Goal: Contribute content: Contribute content

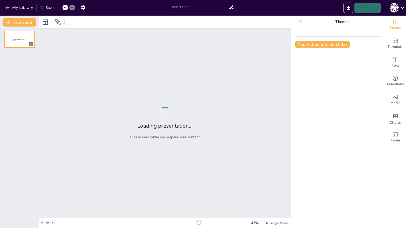
type input "Балабақшадағы ата-ана рөлі"
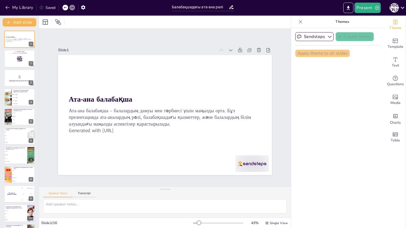
checkbox input "true"
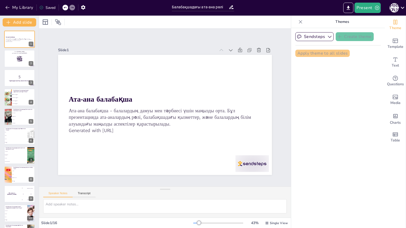
checkbox input "true"
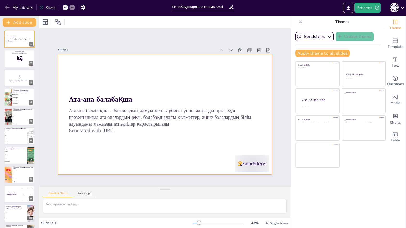
checkbox input "true"
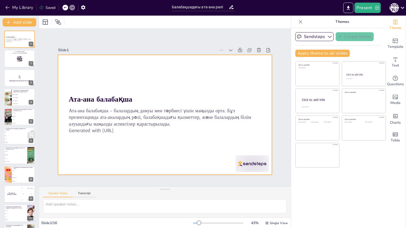
checkbox input "true"
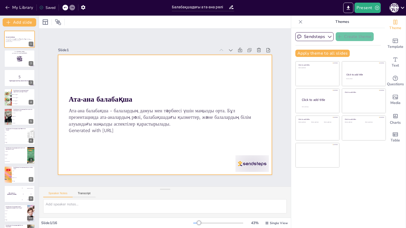
checkbox input "true"
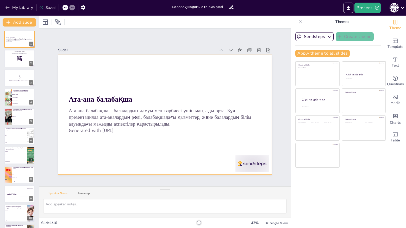
checkbox input "true"
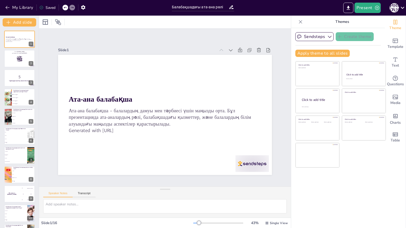
checkbox input "true"
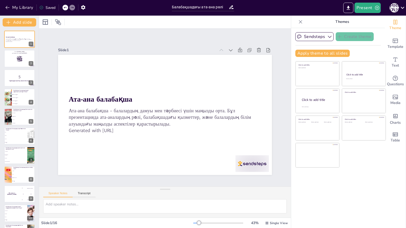
checkbox input "true"
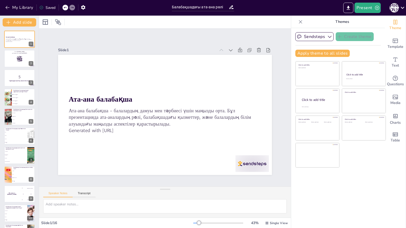
checkbox input "true"
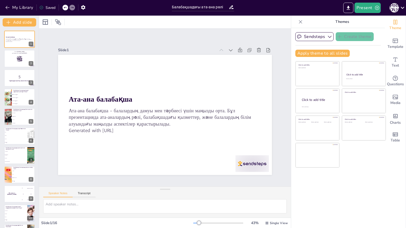
checkbox input "true"
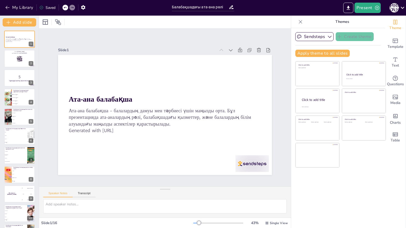
checkbox input "true"
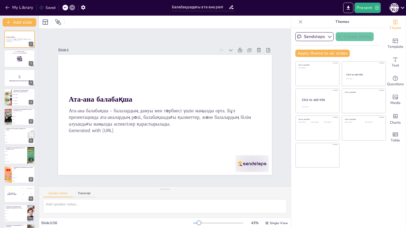
checkbox input "true"
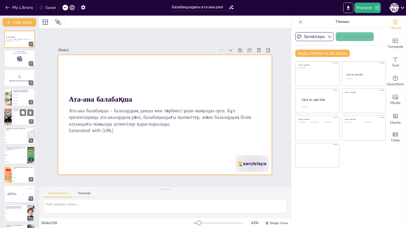
checkbox input "true"
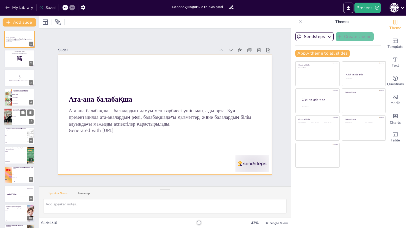
checkbox input "true"
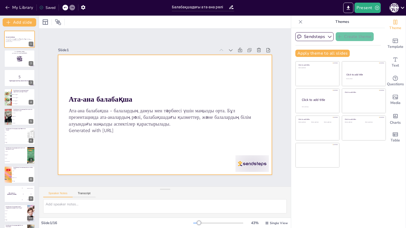
checkbox input "true"
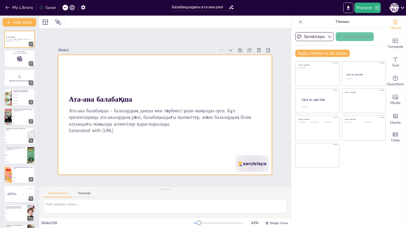
checkbox input "true"
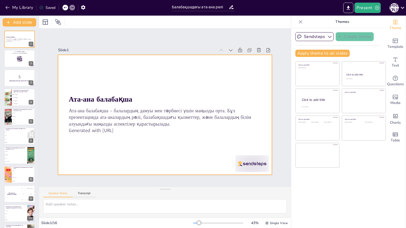
checkbox input "true"
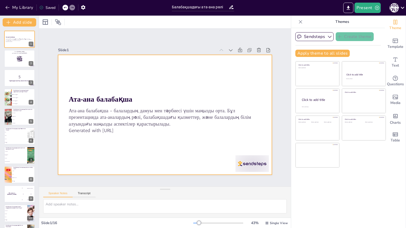
checkbox input "true"
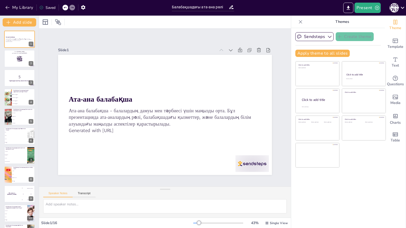
checkbox input "true"
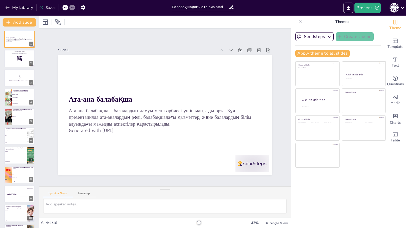
checkbox input "true"
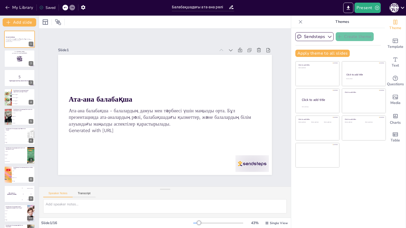
checkbox input "true"
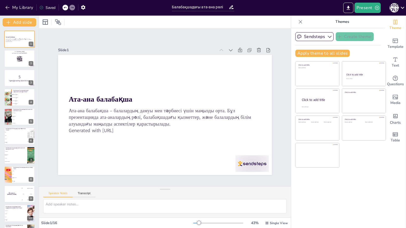
checkbox input "true"
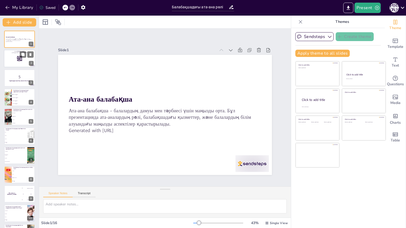
checkbox input "true"
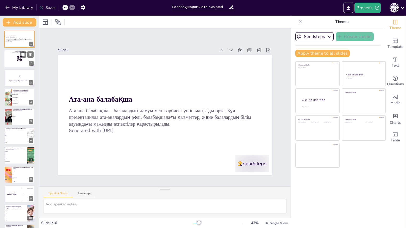
checkbox input "true"
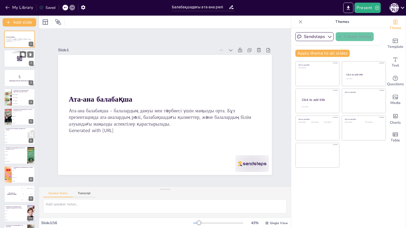
checkbox input "true"
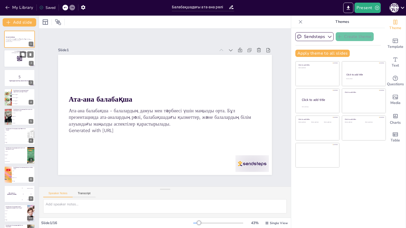
checkbox input "true"
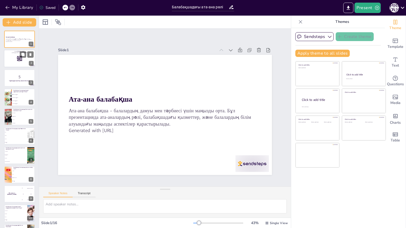
checkbox input "true"
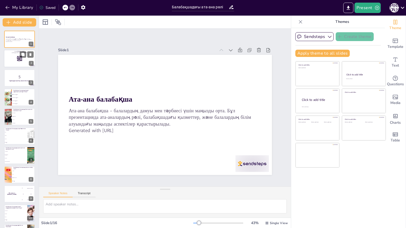
checkbox input "true"
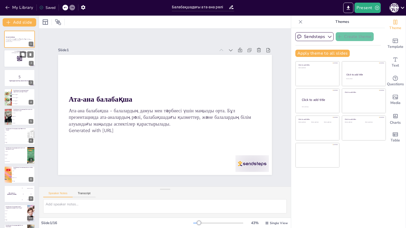
checkbox input "true"
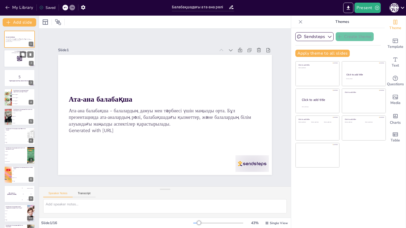
checkbox input "true"
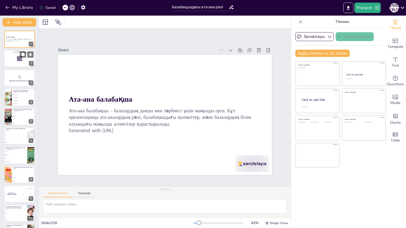
click at [22, 59] on rect at bounding box center [20, 59] width 6 height 6
checkbox input "true"
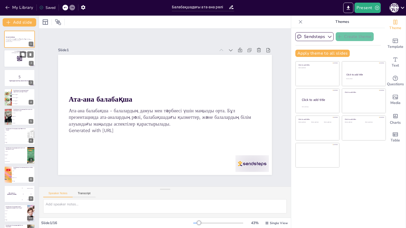
checkbox input "true"
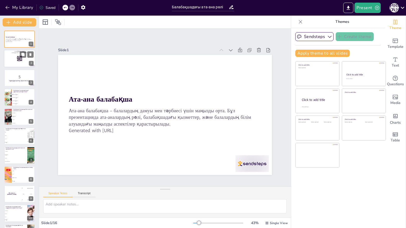
checkbox input "true"
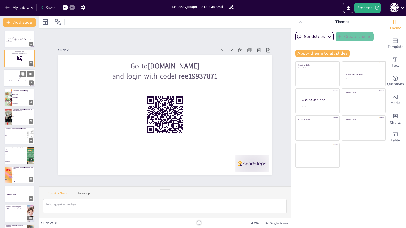
checkbox input "true"
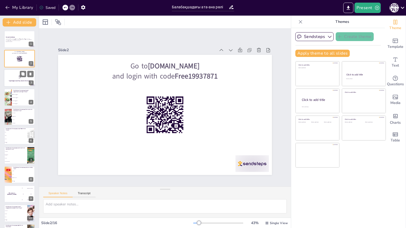
checkbox input "true"
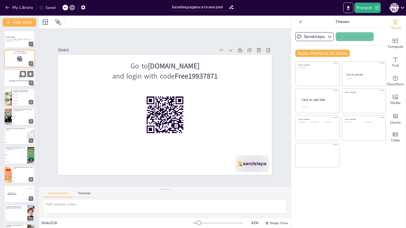
checkbox input "true"
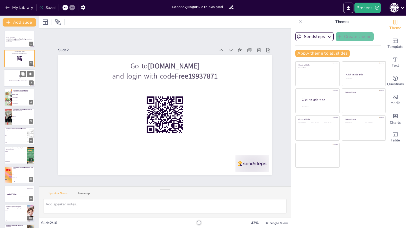
checkbox input "true"
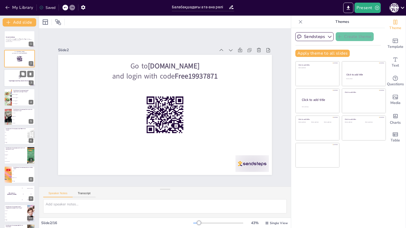
checkbox input "true"
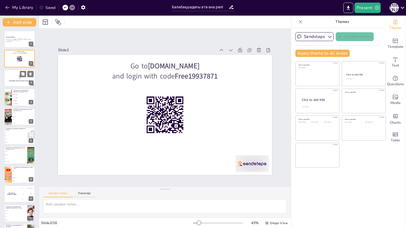
checkbox input "true"
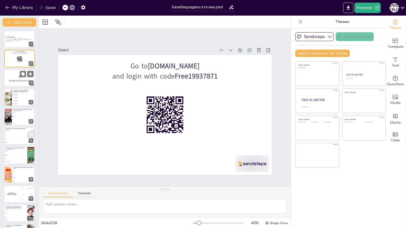
checkbox input "true"
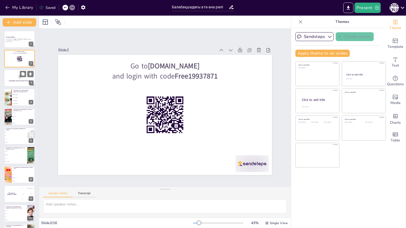
checkbox input "true"
click at [20, 75] on p "5" at bounding box center [19, 77] width 28 height 6
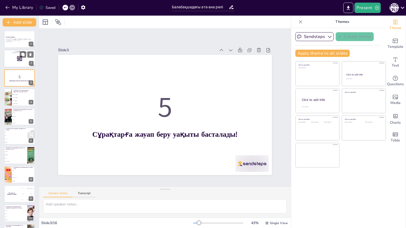
click at [19, 56] on rect at bounding box center [20, 59] width 6 height 6
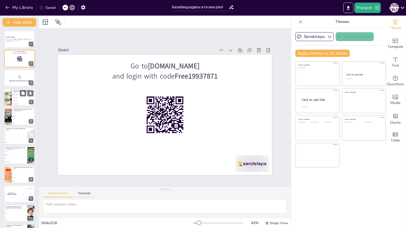
click at [20, 99] on li "Креативті дағдылар" at bounding box center [23, 100] width 23 height 3
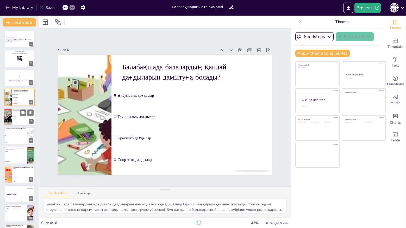
click at [15, 111] on p "Балабақшада балалардың білім алуын кім қамтамасыз етеді?" at bounding box center [23, 110] width 20 height 3
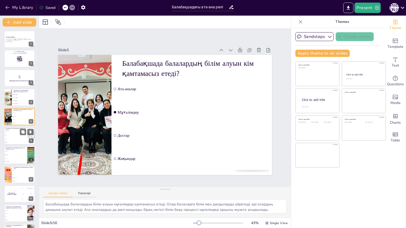
click at [18, 133] on li "Оқу" at bounding box center [15, 132] width 23 height 3
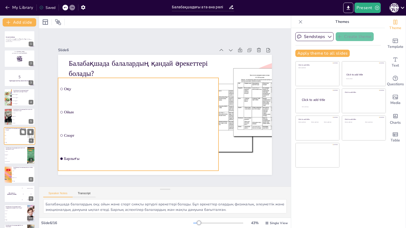
scroll to position [9, 0]
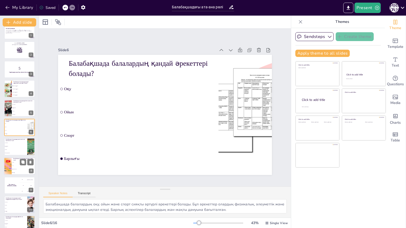
click at [19, 164] on li "Ойын" at bounding box center [23, 162] width 23 height 3
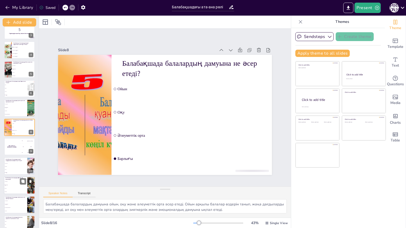
click at [19, 183] on li "Ата-аналар" at bounding box center [15, 181] width 23 height 3
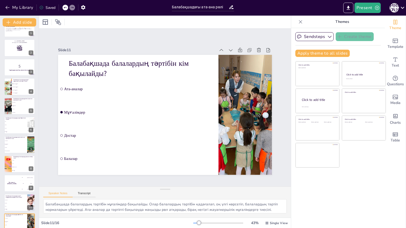
scroll to position [1, 0]
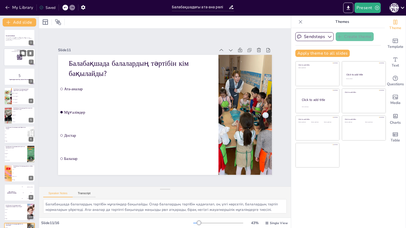
click at [19, 55] on rect at bounding box center [20, 58] width 6 height 6
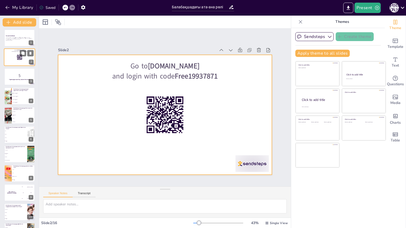
scroll to position [0, 0]
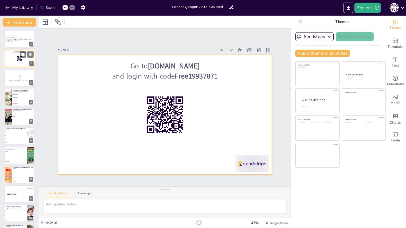
click at [18, 62] on div at bounding box center [19, 59] width 31 height 18
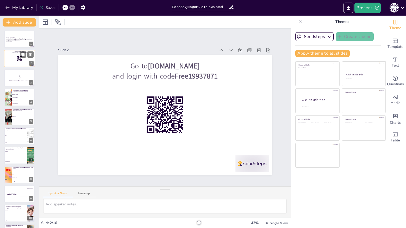
click at [18, 62] on div at bounding box center [19, 59] width 31 height 18
click at [363, 6] on button "Present" at bounding box center [367, 8] width 26 height 10
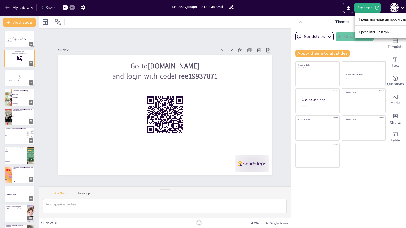
click at [379, 19] on font "Предварительный просмотр презентации" at bounding box center [393, 19] width 69 height 4
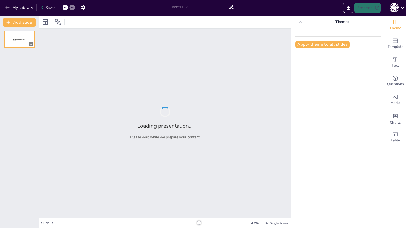
type input "Балабақшадағы ата-ана рөлі"
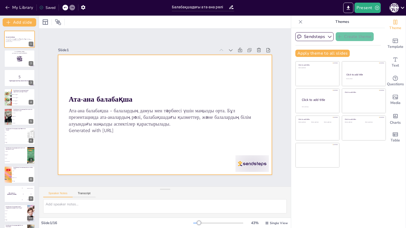
checkbox input "true"
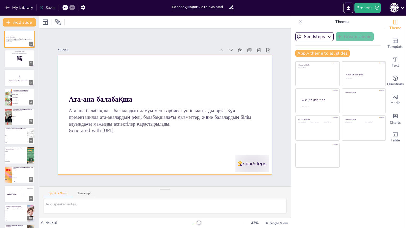
checkbox input "true"
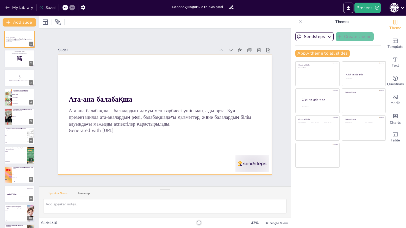
checkbox input "true"
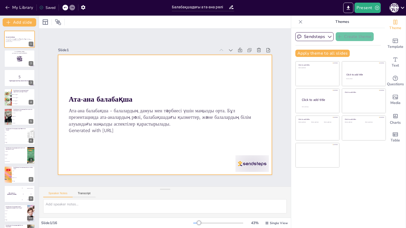
checkbox input "true"
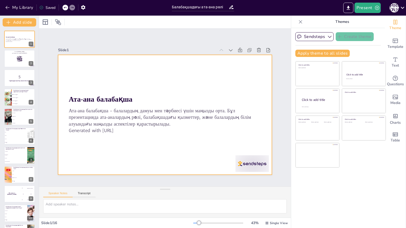
checkbox input "true"
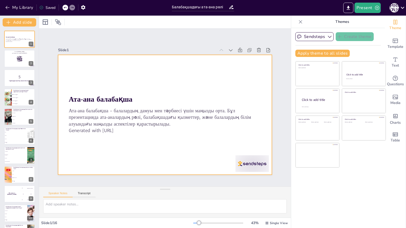
checkbox input "true"
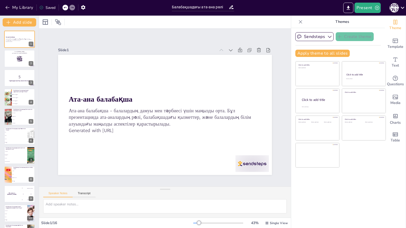
checkbox input "true"
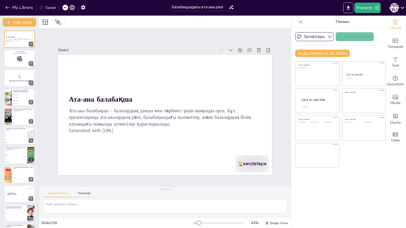
checkbox input "true"
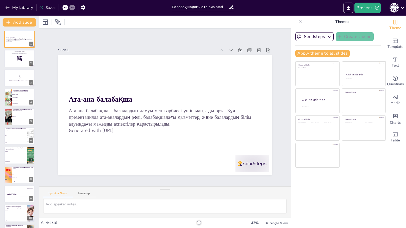
checkbox input "true"
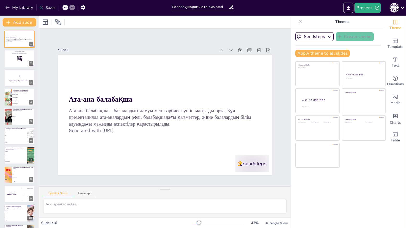
checkbox input "true"
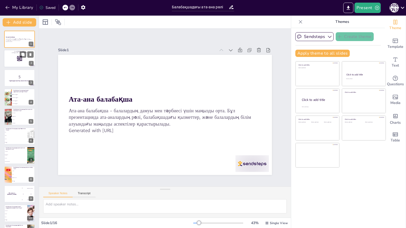
checkbox input "true"
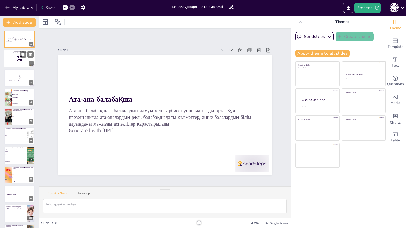
checkbox input "true"
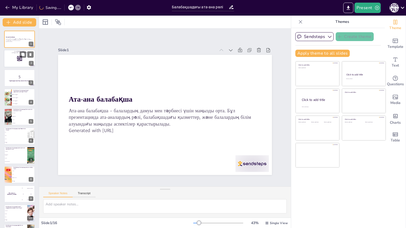
checkbox input "true"
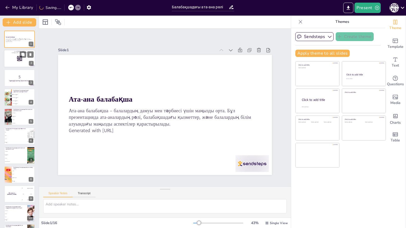
checkbox input "true"
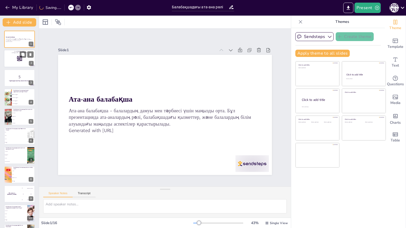
checkbox input "true"
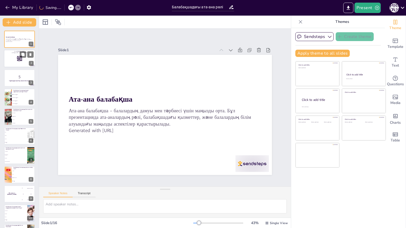
checkbox input "true"
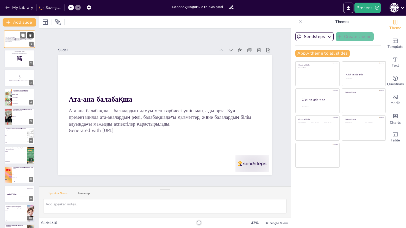
checkbox input "true"
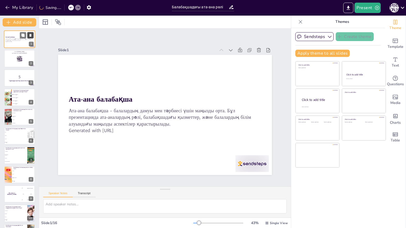
checkbox input "true"
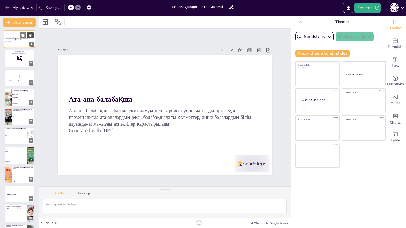
checkbox input "true"
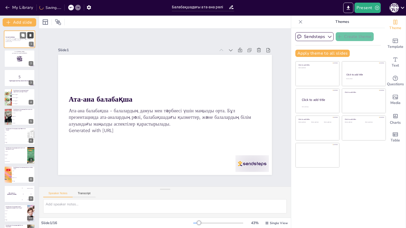
checkbox input "true"
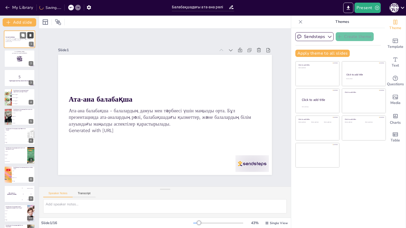
checkbox input "true"
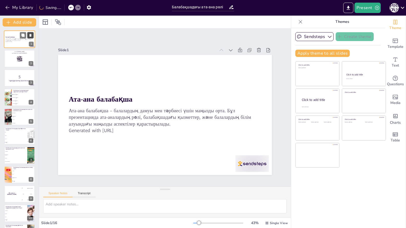
checkbox input "true"
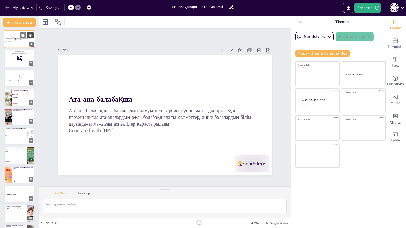
checkbox input "true"
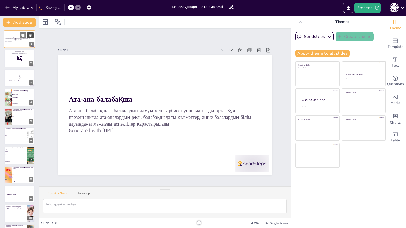
checkbox input "true"
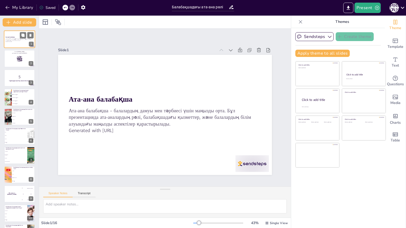
checkbox input "true"
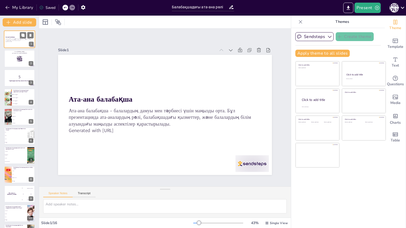
checkbox input "true"
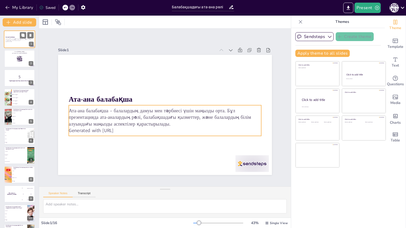
click at [18, 39] on p "Ата-ана балабақша – балалардың дамуы мен тәрбиесі үшін маңызды орта. Бұл презен…" at bounding box center [19, 39] width 28 height 3
checkbox input "true"
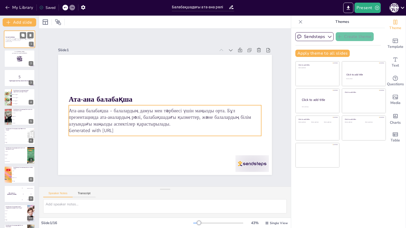
checkbox input "true"
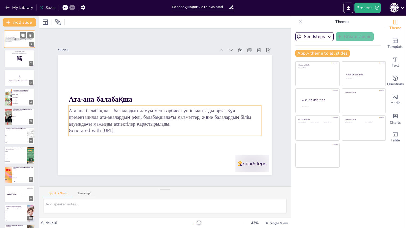
checkbox input "true"
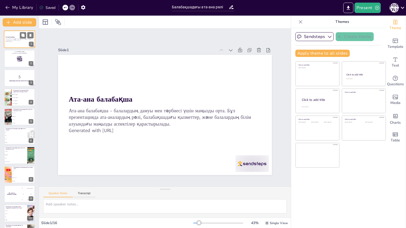
checkbox input "true"
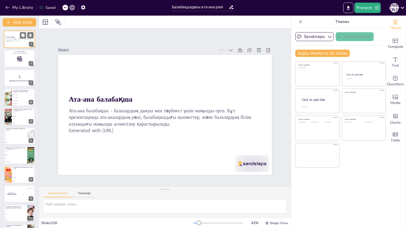
checkbox input "true"
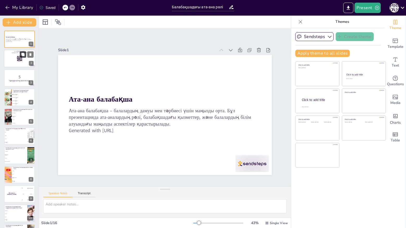
checkbox input "true"
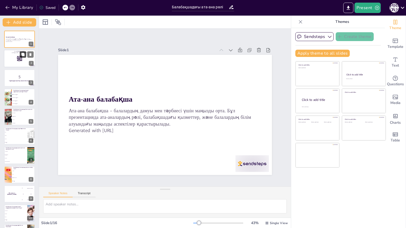
checkbox input "true"
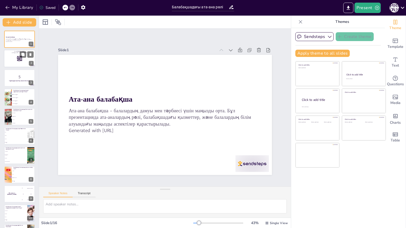
checkbox input "true"
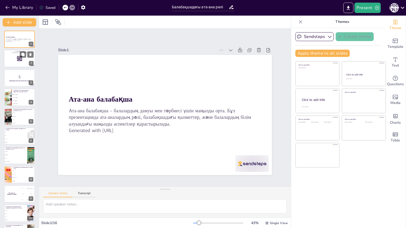
checkbox input "true"
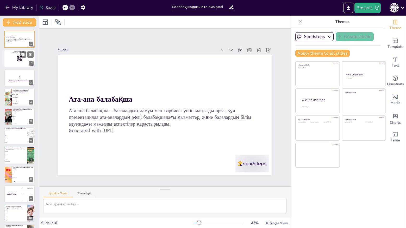
checkbox input "true"
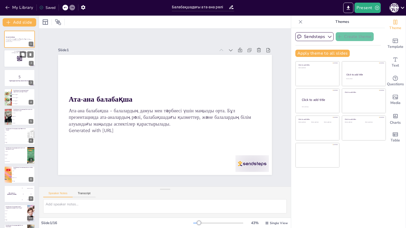
checkbox input "true"
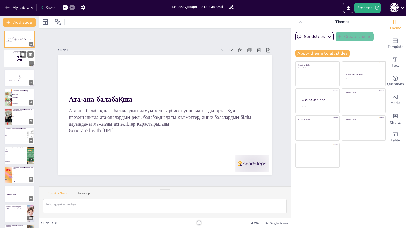
checkbox input "true"
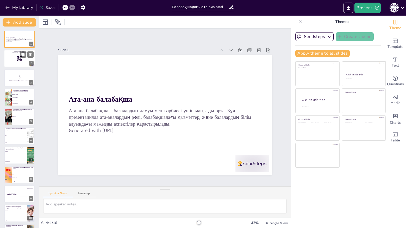
checkbox input "true"
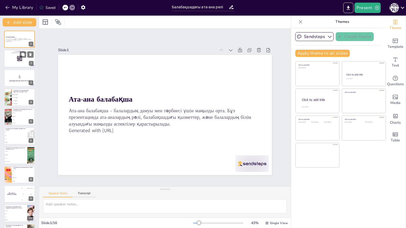
click at [20, 60] on rect at bounding box center [20, 60] width 0 height 0
checkbox input "true"
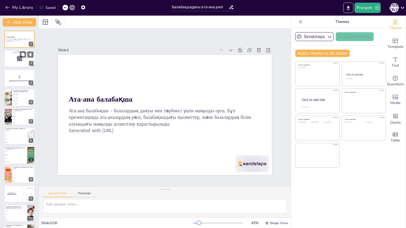
checkbox input "true"
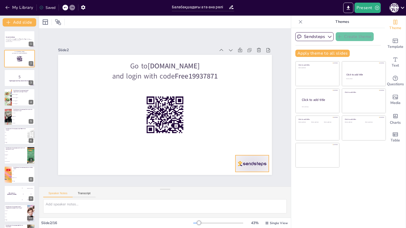
click at [82, 153] on div at bounding box center [65, 135] width 35 height 36
click at [214, 174] on icon at bounding box center [211, 177] width 6 height 6
click at [109, 164] on icon at bounding box center [106, 166] width 5 height 5
click at [348, 9] on icon "Export to PowerPoint" at bounding box center [348, 8] width 3 height 4
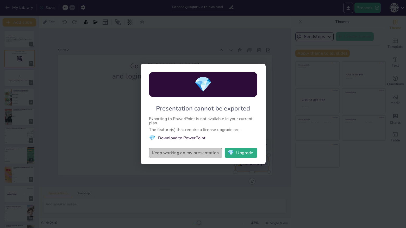
click at [199, 153] on button "Keep working on my presentation" at bounding box center [185, 153] width 73 height 10
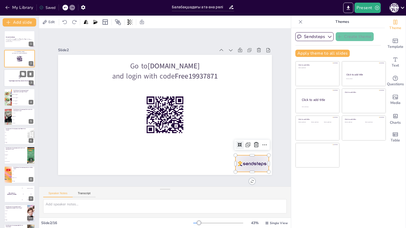
click at [12, 80] on div "Сұрақтарға жауап беру уақыты басталады!" at bounding box center [19, 81] width 28 height 2
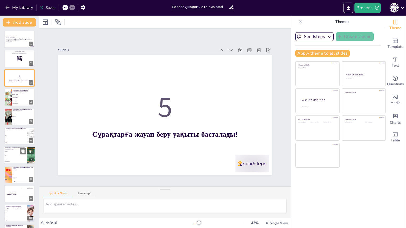
click at [17, 158] on span "Балалар" at bounding box center [16, 158] width 22 height 1
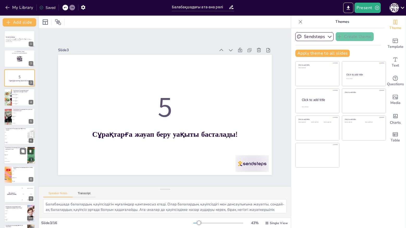
scroll to position [28, 0]
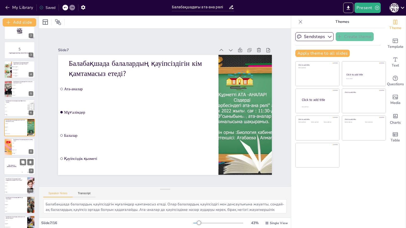
click at [16, 168] on div "The winner is Niels 🏆" at bounding box center [12, 166] width 16 height 18
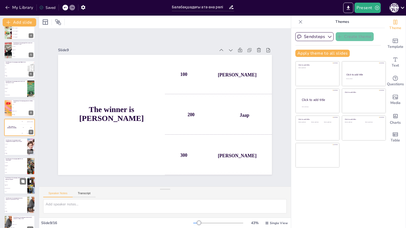
scroll to position [114, 0]
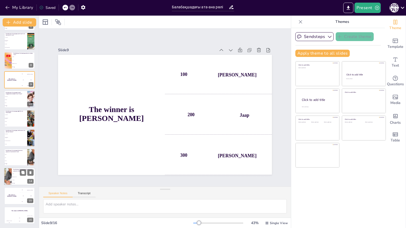
click at [22, 176] on li "Әлеуметтік орта" at bounding box center [23, 176] width 23 height 3
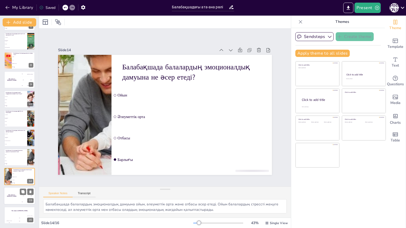
click at [14, 198] on div "The winner is Niels 🏆" at bounding box center [12, 196] width 16 height 18
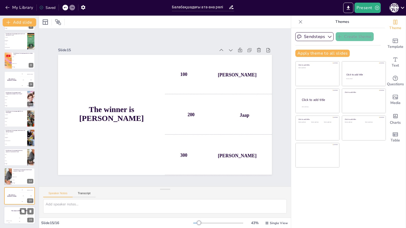
click at [19, 216] on div "The winner is Niels 🏆 Hasan 100 Jaap 200 Niels 300" at bounding box center [19, 216] width 31 height 18
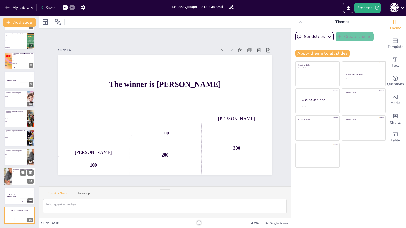
click at [27, 179] on li "Отбасы" at bounding box center [23, 180] width 23 height 3
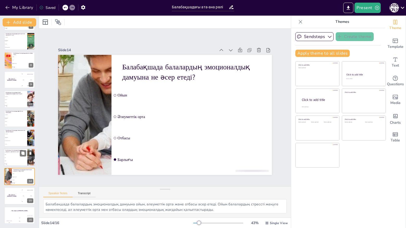
click at [26, 162] on li "Спорт" at bounding box center [15, 160] width 23 height 3
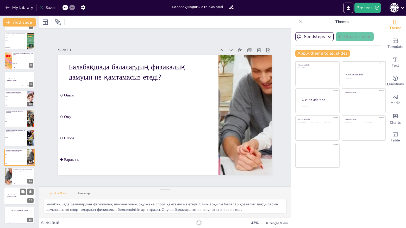
click at [13, 197] on div "The winner is Niels 🏆" at bounding box center [12, 196] width 16 height 18
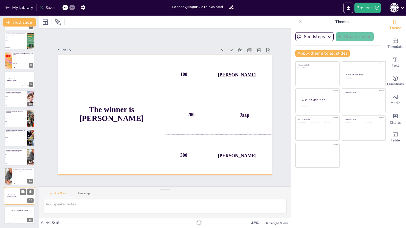
click at [18, 193] on div "The winner is Niels 🏆" at bounding box center [12, 196] width 16 height 18
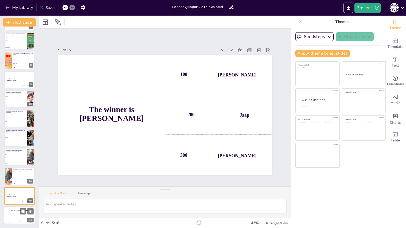
click at [22, 216] on div "Jaap 200" at bounding box center [19, 219] width 10 height 9
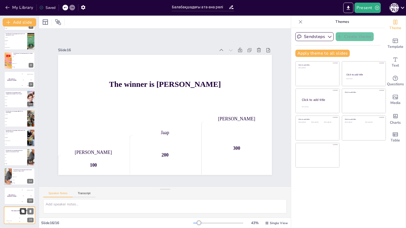
click at [26, 214] on button at bounding box center [23, 211] width 6 height 6
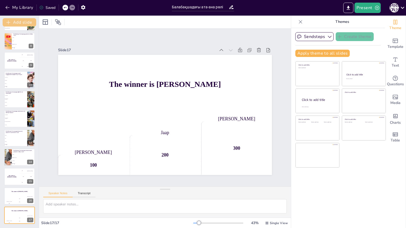
click at [13, 21] on button "Add slide" at bounding box center [20, 22] width 34 height 8
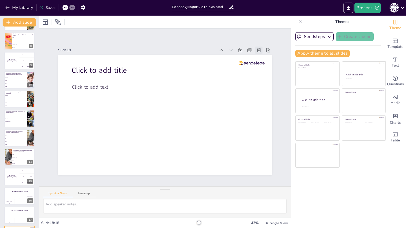
click at [205, 208] on icon at bounding box center [202, 211] width 6 height 6
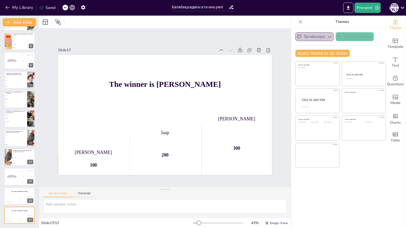
click at [327, 36] on icon "button" at bounding box center [329, 36] width 5 height 5
click at [349, 6] on icon "Export to PowerPoint" at bounding box center [347, 7] width 5 height 5
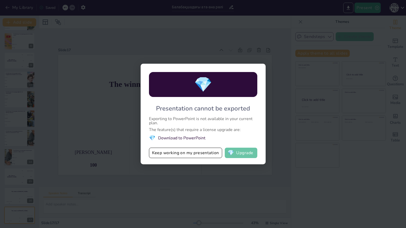
click at [250, 150] on button "💎 Upgrade" at bounding box center [241, 153] width 33 height 10
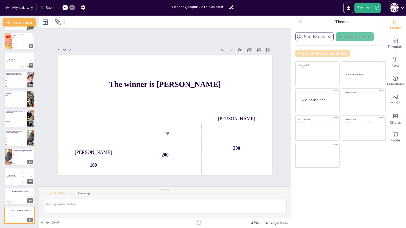
click at [315, 53] on button "Apply theme to all slides" at bounding box center [322, 53] width 54 height 7
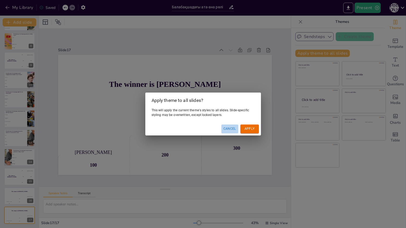
click at [227, 126] on button "Cancel" at bounding box center [229, 129] width 17 height 9
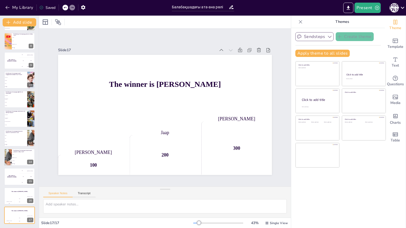
click at [344, 31] on div "Sendsteps Create theme Apply theme to all slides Click to add title Click to ad…" at bounding box center [338, 128] width 94 height 200
click at [327, 37] on icon "button" at bounding box center [329, 36] width 5 height 5
click at [314, 53] on span "Sendsteps" at bounding box center [318, 54] width 23 height 5
click at [352, 50] on div "Sendsteps Create theme Apply theme to all slides Click to add title Click to ad…" at bounding box center [337, 46] width 85 height 29
drag, startPoint x: 354, startPoint y: 41, endPoint x: 350, endPoint y: 50, distance: 9.7
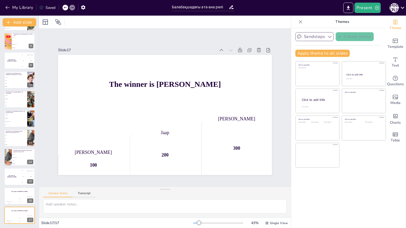
click at [350, 50] on div "Sendsteps Create theme Apply theme to all slides Click to add title Click to ad…" at bounding box center [337, 46] width 85 height 29
click at [349, 50] on div "Sendsteps Create theme Apply theme to all slides Click to add title Click to ad…" at bounding box center [337, 46] width 85 height 29
click at [332, 50] on button "Apply theme to all slides" at bounding box center [322, 53] width 54 height 7
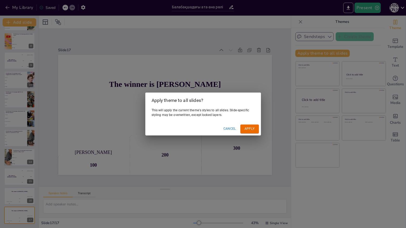
click at [249, 130] on button "Apply" at bounding box center [249, 129] width 18 height 9
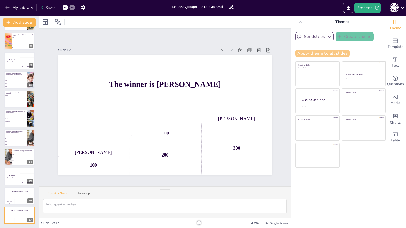
click at [341, 52] on button "Apply theme to all slides" at bounding box center [322, 53] width 54 height 7
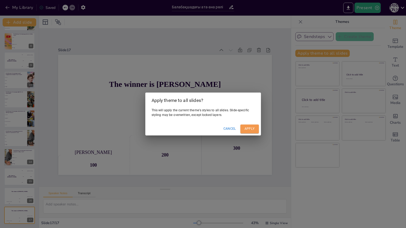
click at [249, 128] on button "Apply" at bounding box center [249, 129] width 18 height 9
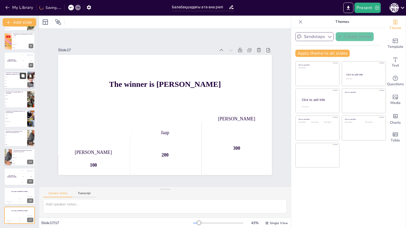
click at [24, 75] on icon at bounding box center [22, 75] width 3 height 3
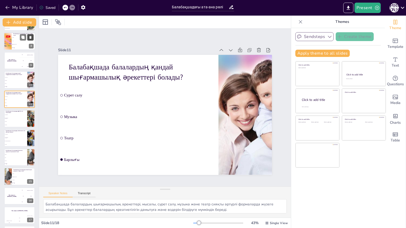
scroll to position [105, 0]
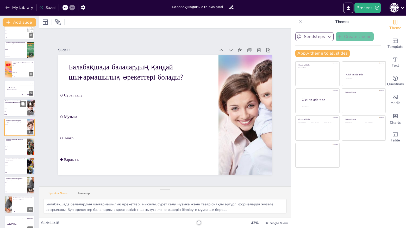
click at [15, 113] on li "Барлығы" at bounding box center [15, 114] width 23 height 3
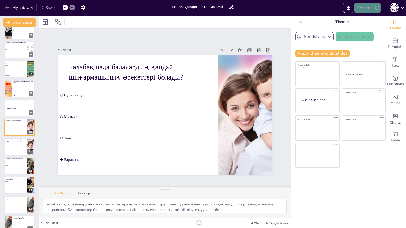
click at [368, 12] on button "Present" at bounding box center [367, 8] width 26 height 10
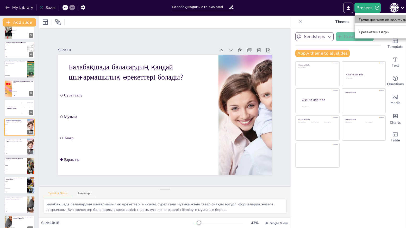
click at [390, 22] on font "Предварительный просмотр презентации" at bounding box center [393, 19] width 69 height 5
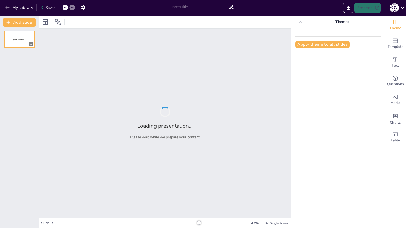
type input "Балабақшадағы ата-ана рөлі"
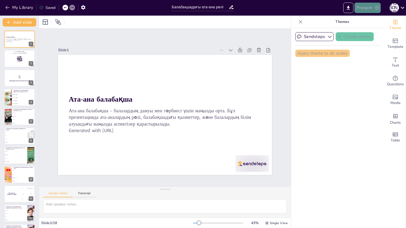
click at [365, 10] on button "Present" at bounding box center [367, 8] width 26 height 10
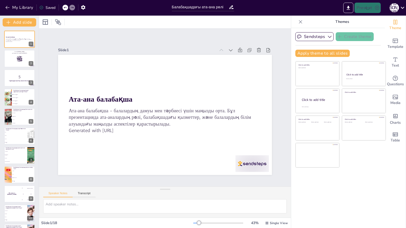
checkbox input "true"
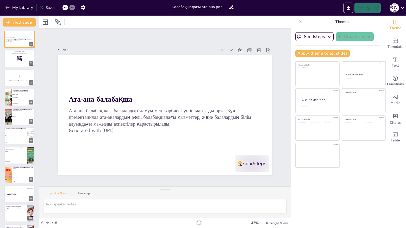
checkbox input "true"
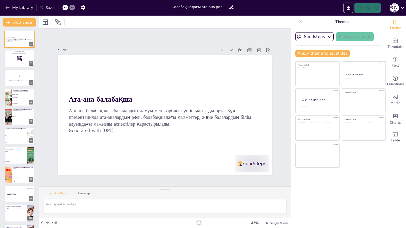
checkbox input "true"
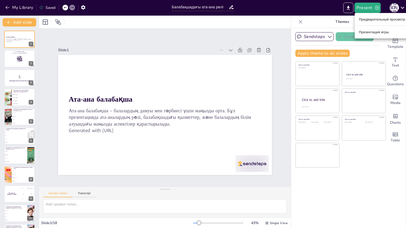
click at [374, 29] on li "Презентация игры" at bounding box center [392, 32] width 76 height 8
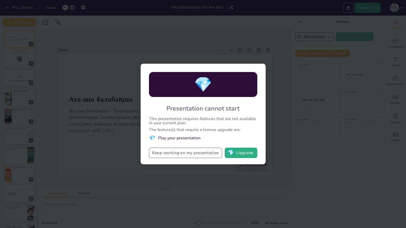
click at [203, 149] on button "Keep working on my presentation" at bounding box center [185, 153] width 73 height 10
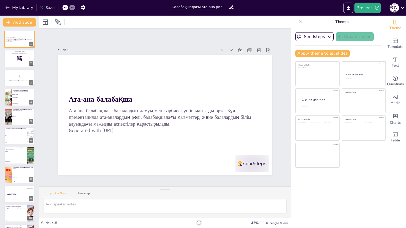
checkbox input "true"
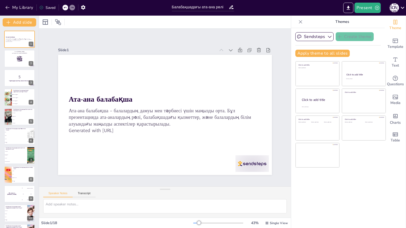
checkbox input "true"
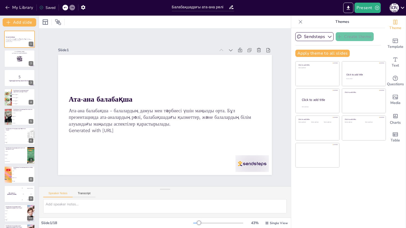
checkbox input "true"
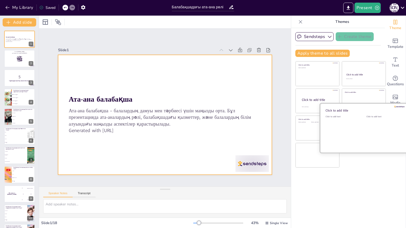
checkbox input "true"
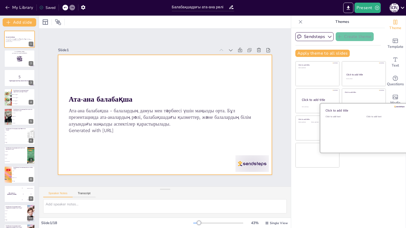
checkbox input "true"
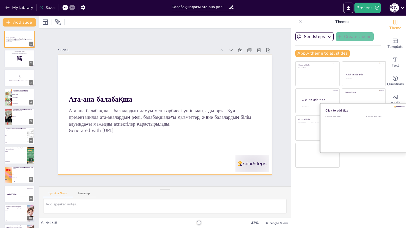
checkbox input "true"
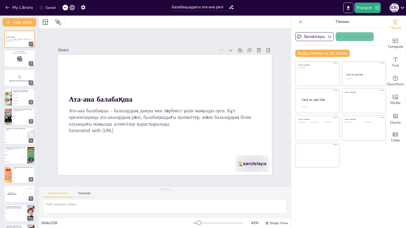
checkbox input "true"
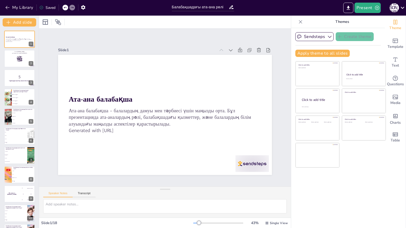
checkbox input "true"
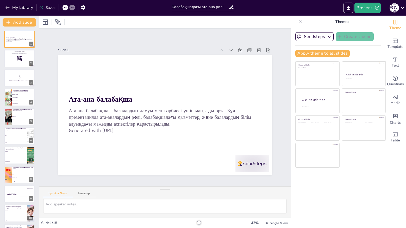
checkbox input "true"
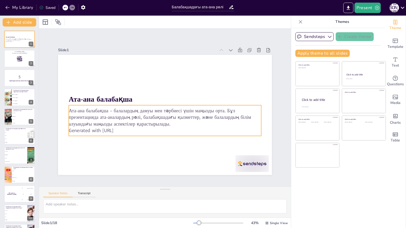
checkbox input "true"
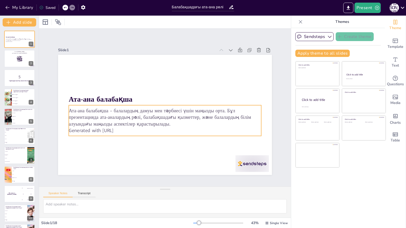
checkbox input "true"
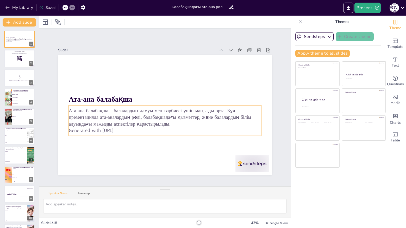
checkbox input "true"
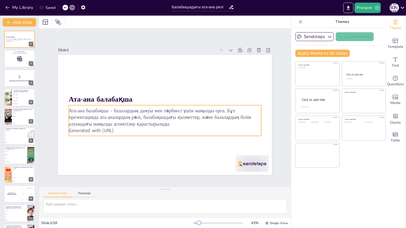
checkbox input "true"
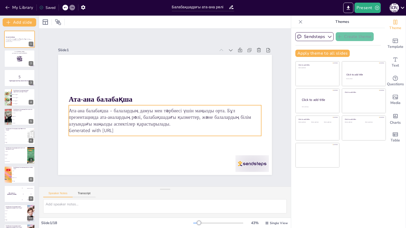
checkbox input "true"
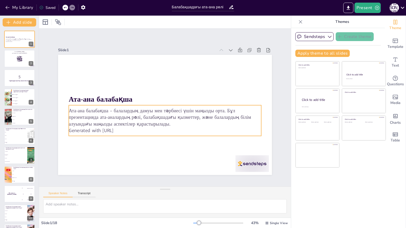
checkbox input "true"
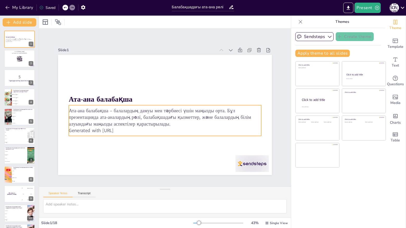
checkbox input "true"
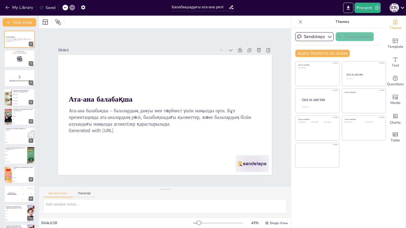
checkbox input "true"
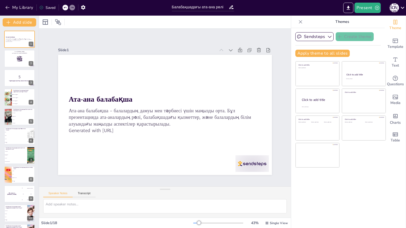
checkbox input "true"
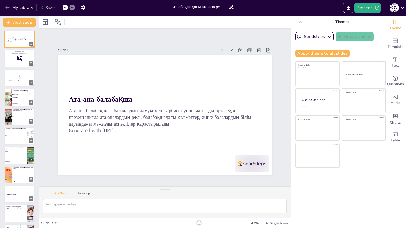
checkbox input "true"
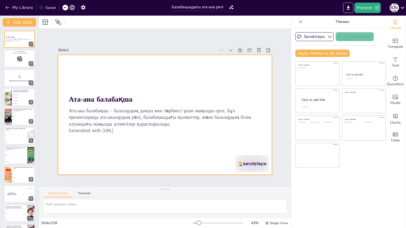
checkbox input "true"
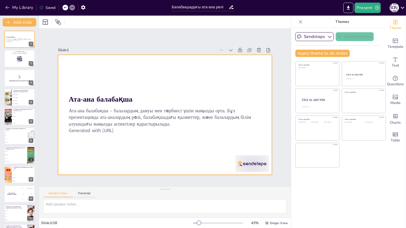
checkbox input "true"
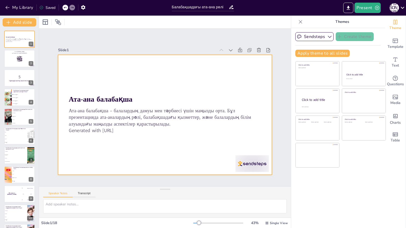
checkbox input "true"
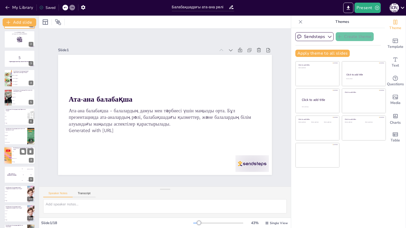
checkbox input "true"
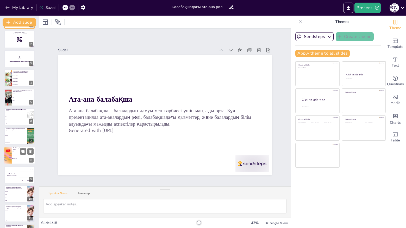
checkbox input "true"
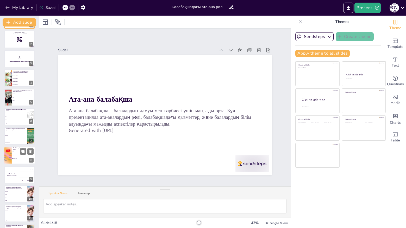
checkbox input "true"
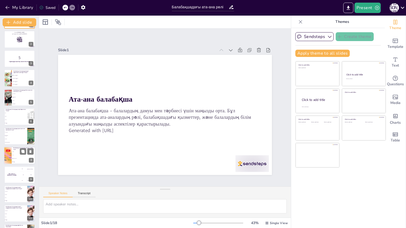
checkbox input "true"
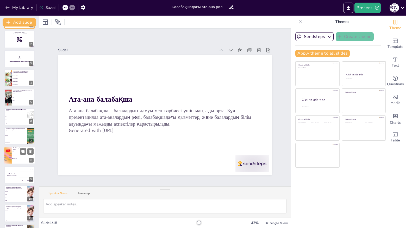
checkbox input "true"
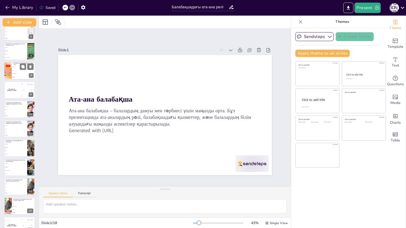
checkbox input "true"
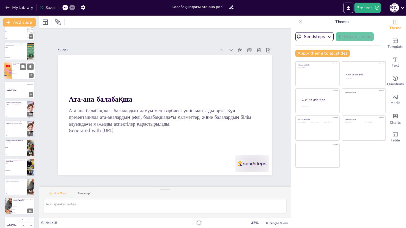
checkbox input "true"
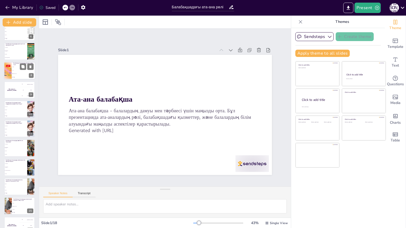
checkbox input "true"
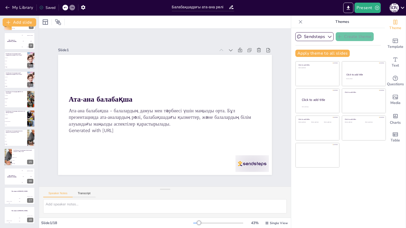
checkbox input "true"
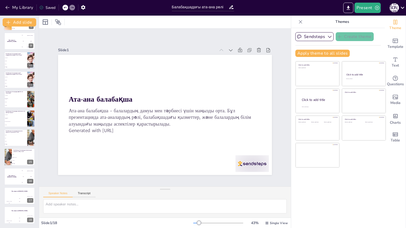
checkbox input "true"
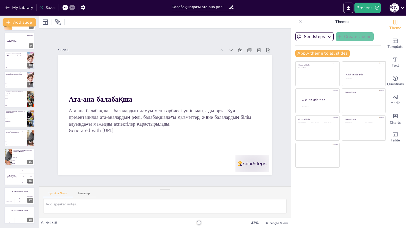
checkbox input "true"
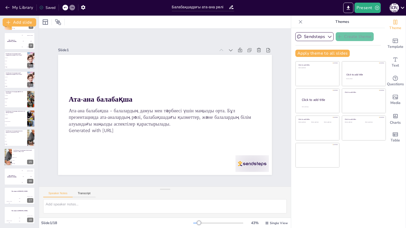
checkbox input "true"
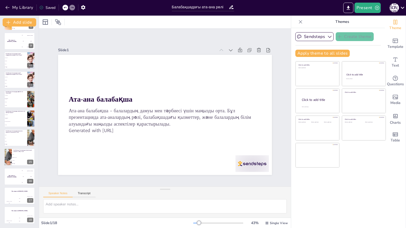
checkbox input "true"
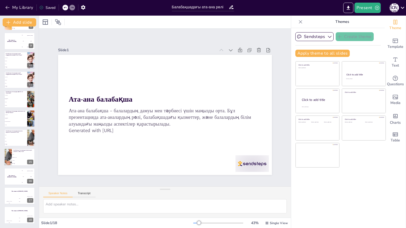
checkbox input "true"
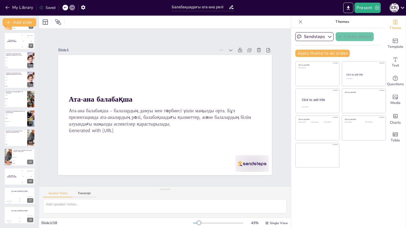
checkbox input "true"
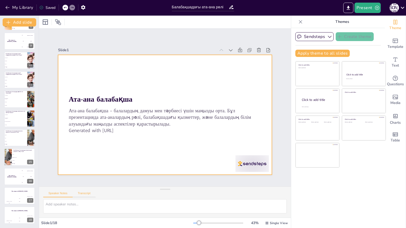
checkbox input "true"
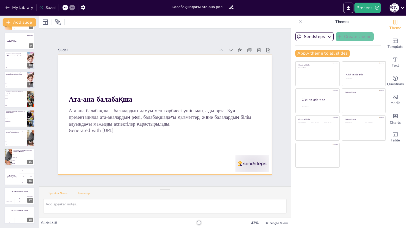
checkbox input "true"
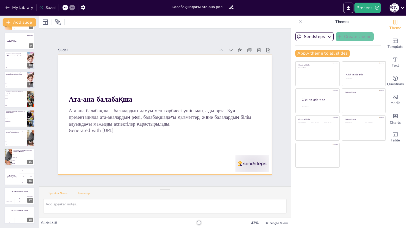
checkbox input "true"
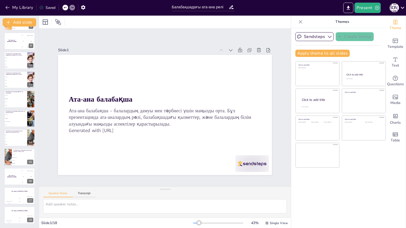
checkbox input "true"
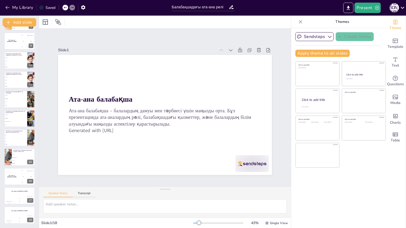
checkbox input "true"
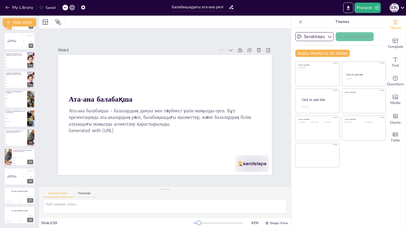
checkbox input "true"
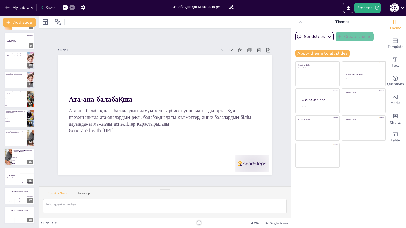
checkbox input "true"
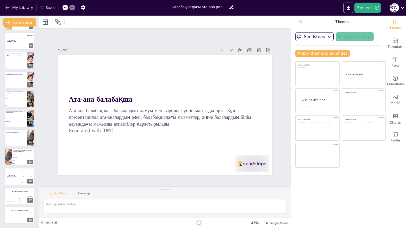
checkbox input "true"
click at [232, 53] on div at bounding box center [236, 57] width 8 height 8
click at [316, 37] on button "Sendsteps" at bounding box center [314, 36] width 38 height 9
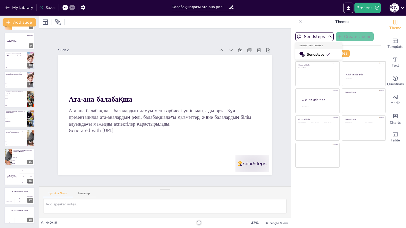
click at [319, 56] on span "Sendsteps" at bounding box center [318, 54] width 23 height 5
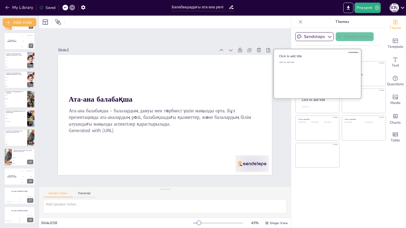
click at [327, 73] on div "Click to add text" at bounding box center [316, 77] width 74 height 32
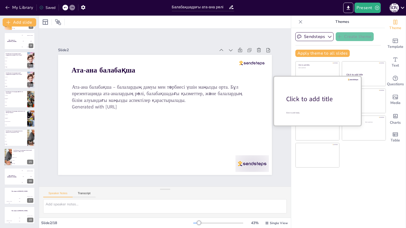
click at [319, 104] on div at bounding box center [317, 100] width 87 height 49
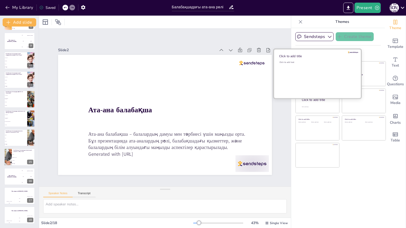
click at [317, 70] on div "Click to add text" at bounding box center [316, 77] width 74 height 32
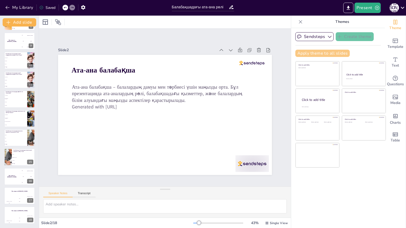
click at [323, 53] on button "Apply theme to all slides" at bounding box center [322, 53] width 54 height 7
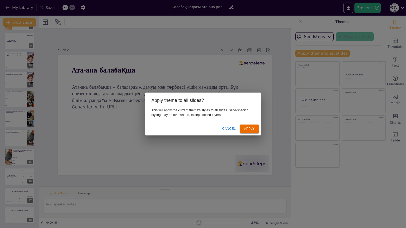
click at [249, 131] on button "Apply" at bounding box center [249, 129] width 19 height 9
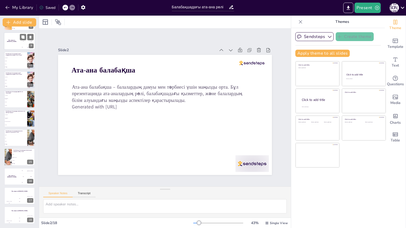
click at [26, 44] on div "200 Jaap" at bounding box center [28, 41] width 16 height 6
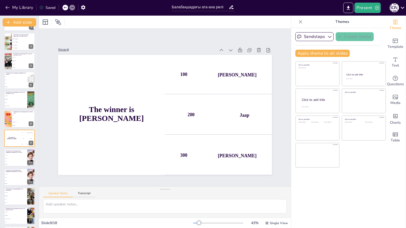
scroll to position [0, 0]
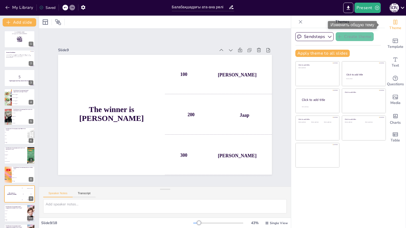
click at [393, 27] on span "Theme" at bounding box center [395, 28] width 12 height 6
click at [370, 9] on button "Present" at bounding box center [367, 8] width 26 height 10
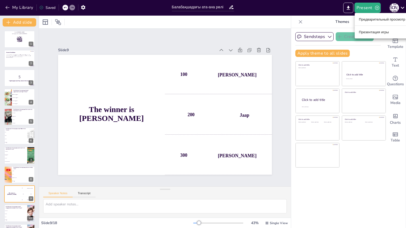
click at [371, 34] on font "Презентация игры" at bounding box center [374, 32] width 30 height 4
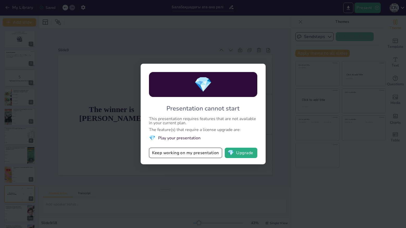
click at [254, 145] on div "💎 Presentation cannot start This presentation requires features that are not av…" at bounding box center [203, 114] width 125 height 101
click at [247, 153] on button "💎 Upgrade" at bounding box center [241, 153] width 33 height 10
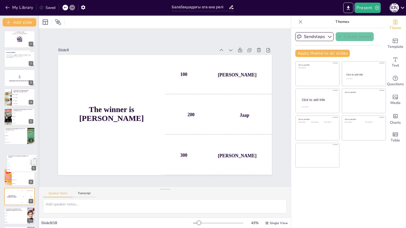
drag, startPoint x: 34, startPoint y: 137, endPoint x: 38, endPoint y: 170, distance: 32.5
click at [38, 170] on div "Add slide Go to sendsteps.me and login with code Free19937871 1 Ата-ана балабақ…" at bounding box center [19, 122] width 39 height 213
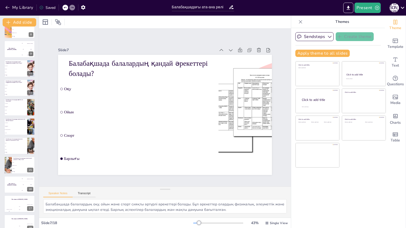
scroll to position [153, 0]
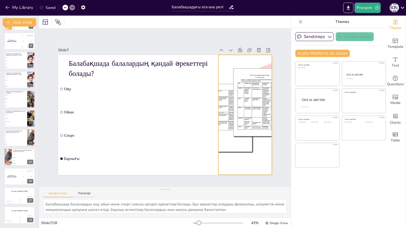
click at [235, 131] on div at bounding box center [226, 161] width 168 height 168
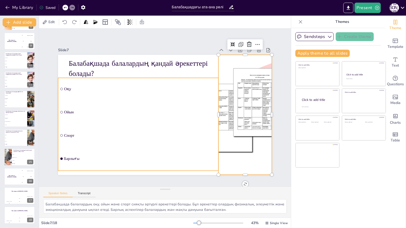
click at [160, 114] on li "Ойын" at bounding box center [138, 112] width 160 height 22
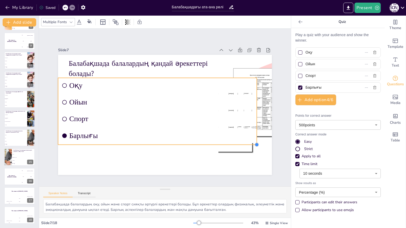
drag, startPoint x: 161, startPoint y: 112, endPoint x: 166, endPoint y: 144, distance: 32.0
click at [166, 144] on div "Балабақшада балалардың қандай әрекеттері болады? Оқу Ойын Спорт Барлығы" at bounding box center [158, 108] width 142 height 225
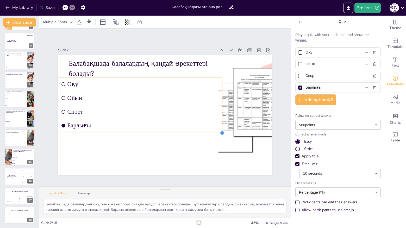
drag, startPoint x: 255, startPoint y: 144, endPoint x: 129, endPoint y: 132, distance: 126.8
click at [129, 132] on div "Балабақшада балалардың қандай әрекеттері болады? Оқу Ойын Спорт Барлығы" at bounding box center [164, 115] width 225 height 142
click at [69, 23] on icon at bounding box center [71, 22] width 4 height 4
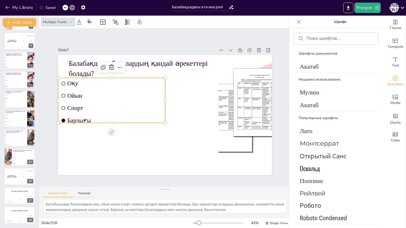
click at [69, 22] on icon at bounding box center [71, 22] width 4 height 4
click at [158, 18] on div "Multiple Fonts" at bounding box center [165, 22] width 252 height 13
click at [373, 11] on button "Present" at bounding box center [367, 8] width 26 height 10
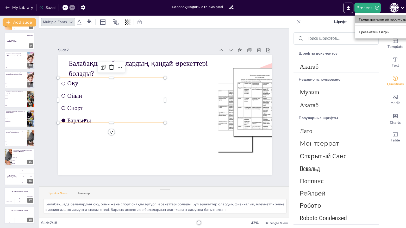
click at [398, 21] on font "Предварительный просмотр презентации" at bounding box center [393, 19] width 69 height 4
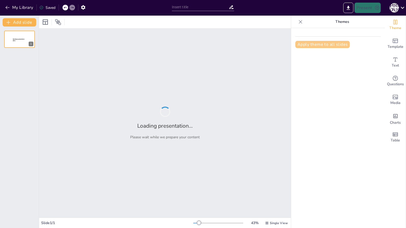
type input "Балабақшадағы ата-ана рөлі"
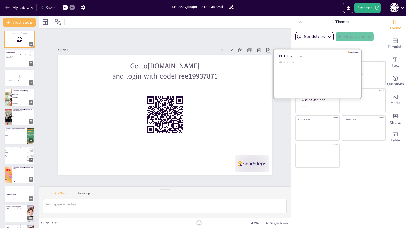
checkbox input "true"
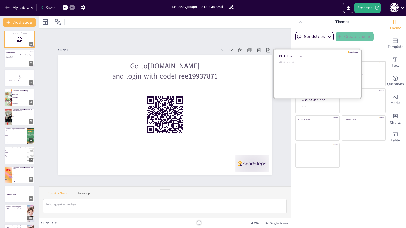
checkbox input "true"
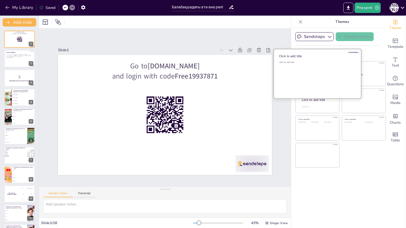
checkbox input "true"
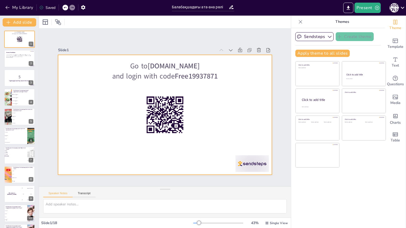
checkbox input "true"
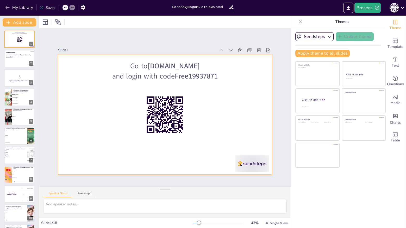
checkbox input "true"
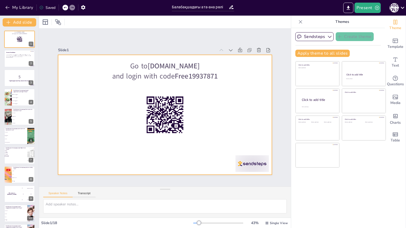
checkbox input "true"
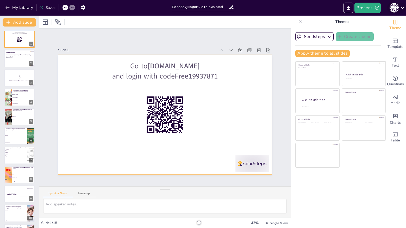
checkbox input "true"
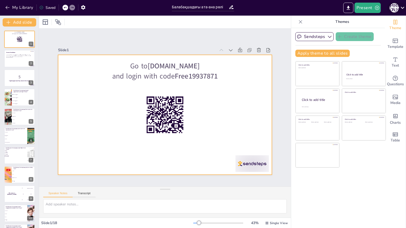
checkbox input "true"
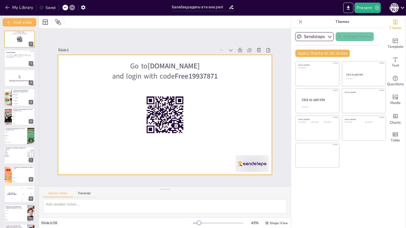
checkbox input "true"
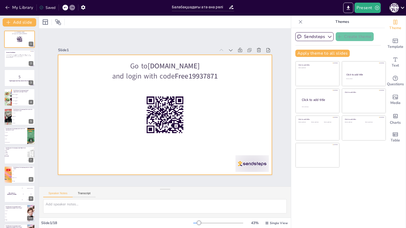
checkbox input "true"
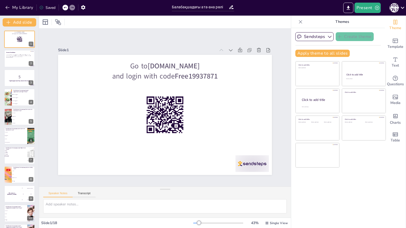
checkbox input "true"
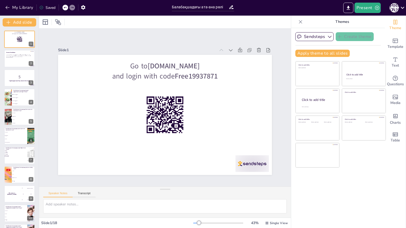
checkbox input "true"
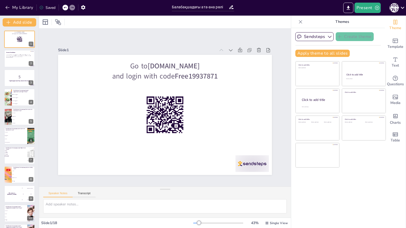
checkbox input "true"
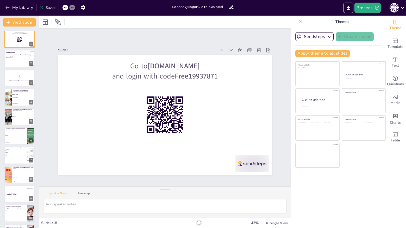
checkbox input "true"
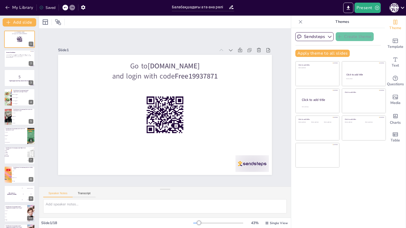
checkbox input "true"
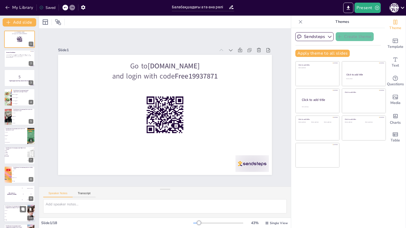
checkbox input "true"
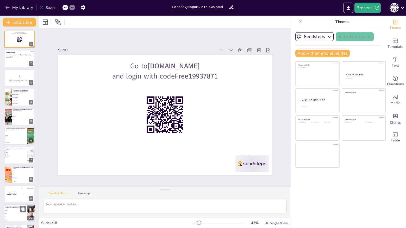
checkbox input "true"
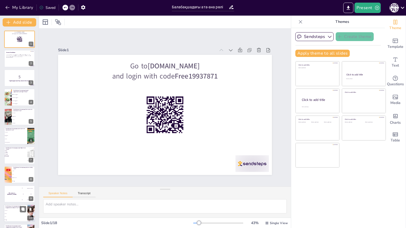
checkbox input "true"
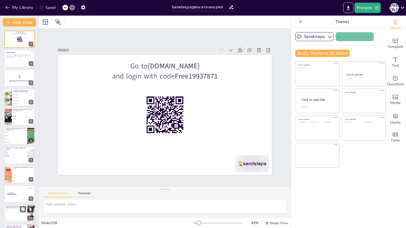
checkbox input "true"
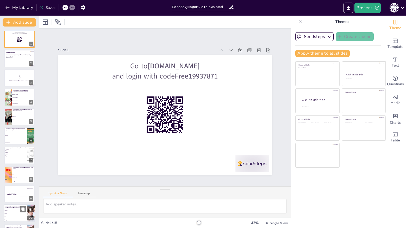
checkbox input "true"
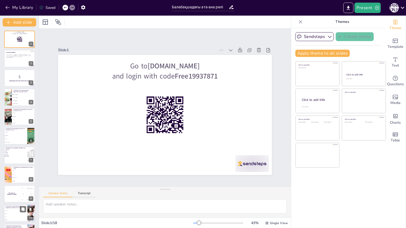
checkbox input "true"
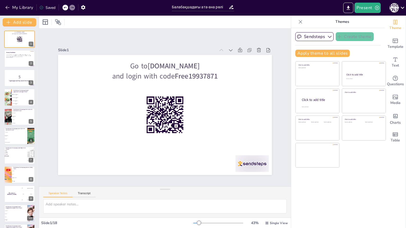
checkbox input "true"
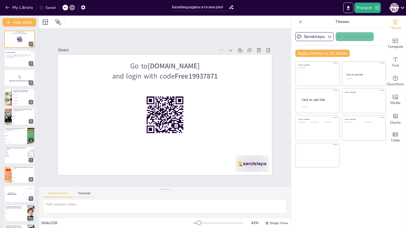
checkbox input "true"
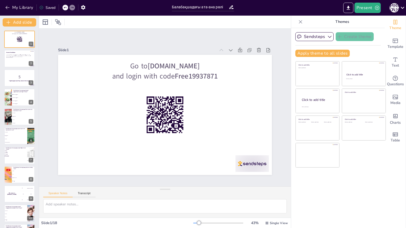
checkbox input "true"
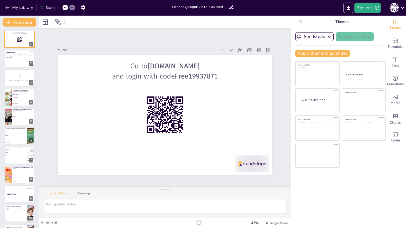
checkbox input "true"
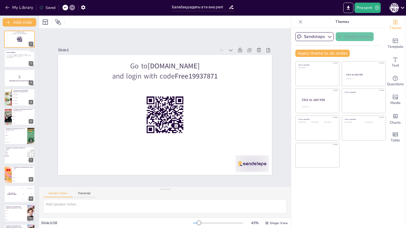
checkbox input "true"
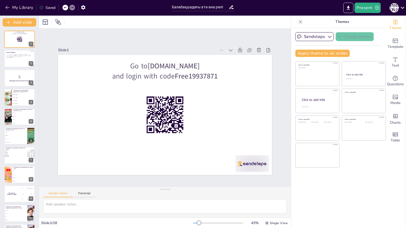
checkbox input "true"
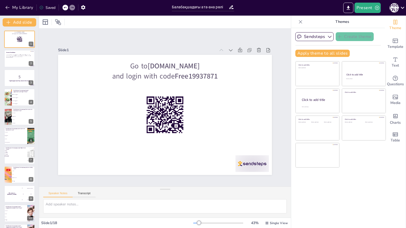
checkbox input "true"
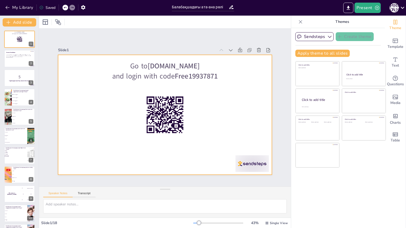
checkbox input "true"
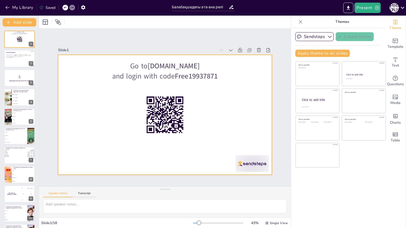
checkbox input "true"
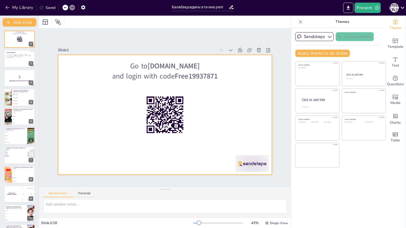
checkbox input "true"
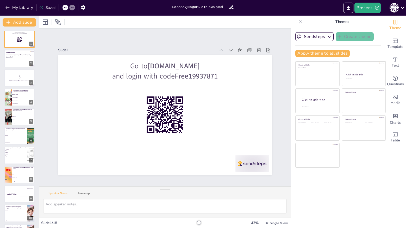
checkbox input "true"
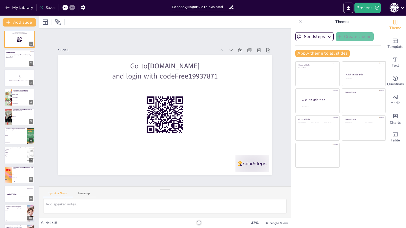
checkbox input "true"
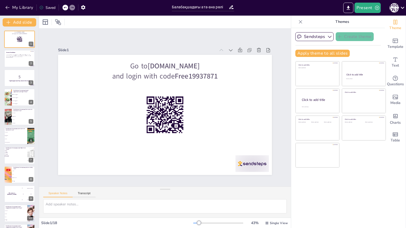
checkbox input "true"
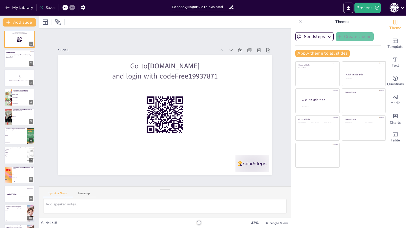
checkbox input "true"
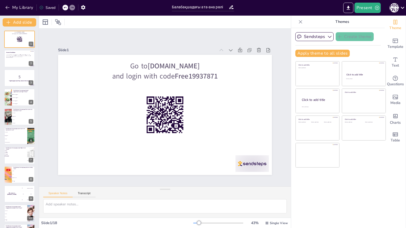
checkbox input "true"
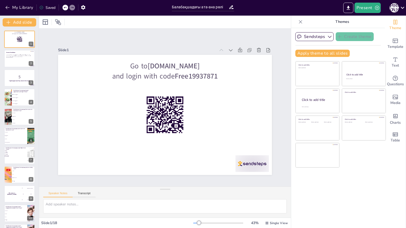
checkbox input "true"
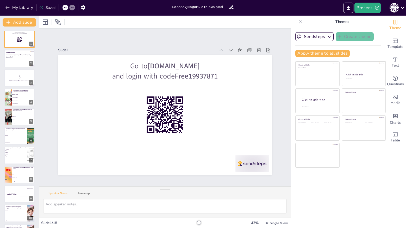
checkbox input "true"
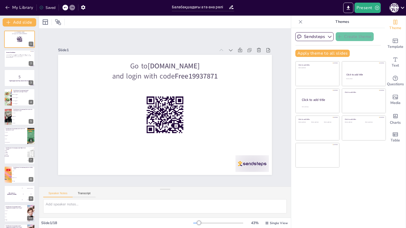
checkbox input "true"
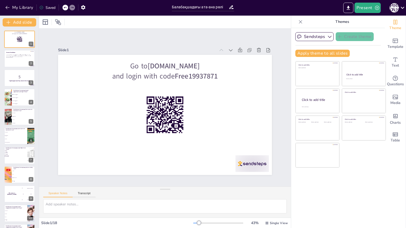
checkbox input "true"
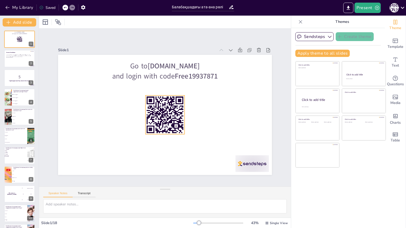
checkbox input "true"
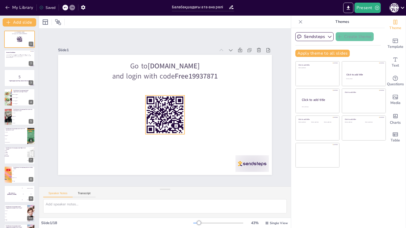
checkbox input "true"
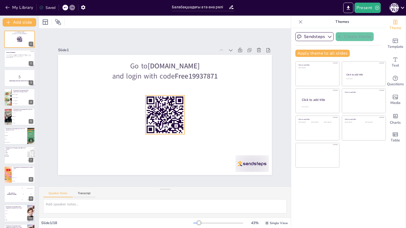
checkbox input "true"
click at [363, 9] on button "Present" at bounding box center [367, 8] width 26 height 10
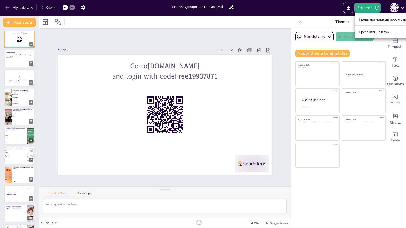
click at [379, 30] on font "Презентация игры" at bounding box center [374, 32] width 30 height 4
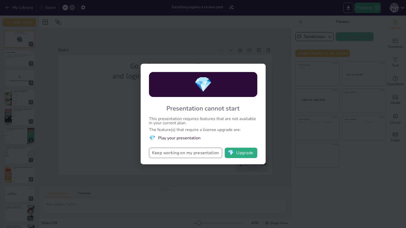
click at [208, 151] on button "Keep working on my presentation" at bounding box center [185, 153] width 73 height 10
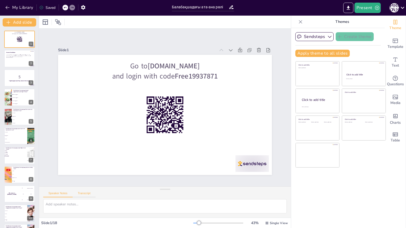
click at [85, 193] on button "Transcript" at bounding box center [84, 195] width 23 height 6
click at [371, 7] on button "Present" at bounding box center [367, 8] width 26 height 10
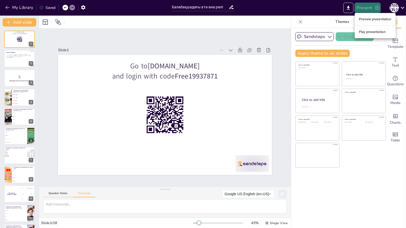
click at [371, 7] on div at bounding box center [203, 114] width 406 height 228
click at [337, 36] on icon "button" at bounding box center [339, 36] width 5 height 5
click at [371, 35] on div "Sendsteps Create theme" at bounding box center [337, 36] width 85 height 9
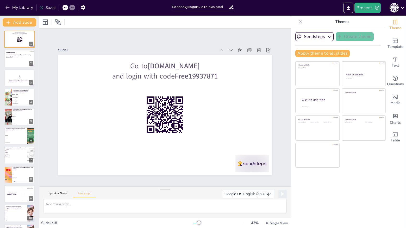
click at [371, 35] on div "Sendsteps Create theme" at bounding box center [337, 36] width 85 height 9
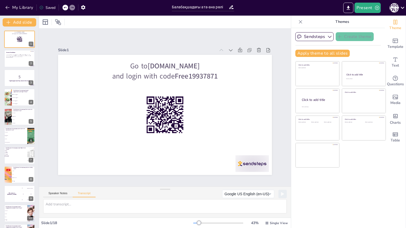
click at [371, 35] on div "Sendsteps Create theme" at bounding box center [337, 36] width 85 height 9
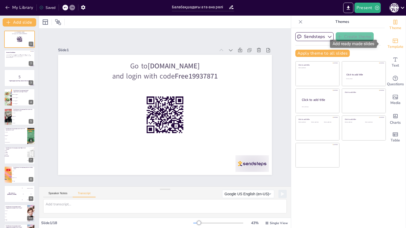
click at [393, 41] on icon "Add ready made slides" at bounding box center [395, 41] width 6 height 6
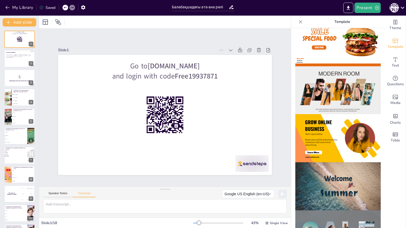
scroll to position [78, 0]
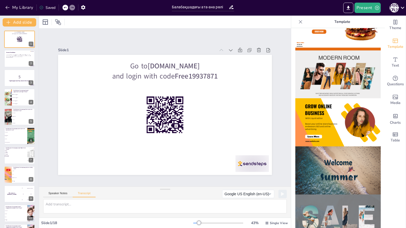
click at [353, 198] on img at bounding box center [337, 219] width 85 height 48
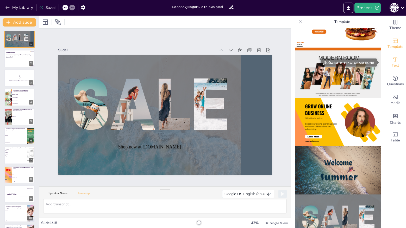
click at [392, 60] on icon "Add text boxes" at bounding box center [395, 59] width 6 height 6
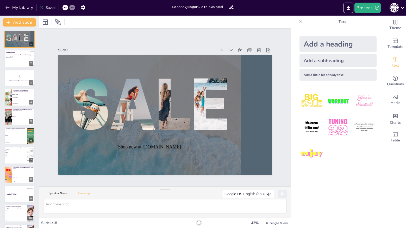
click at [310, 98] on img at bounding box center [311, 101] width 24 height 24
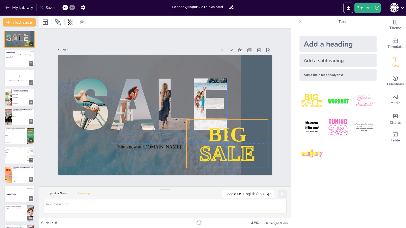
drag, startPoint x: 144, startPoint y: 91, endPoint x: 224, endPoint y: 129, distance: 88.5
click at [224, 129] on span "BIG" at bounding box center [224, 140] width 41 height 27
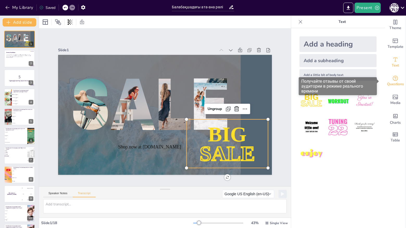
click at [392, 78] on icon "Get real-time input from your audience" at bounding box center [394, 78] width 5 height 5
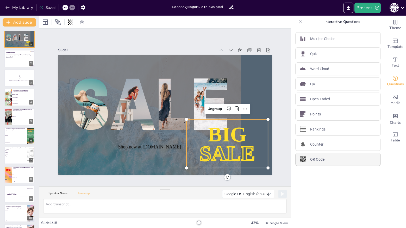
click at [335, 158] on div "QR Code" at bounding box center [337, 159] width 85 height 13
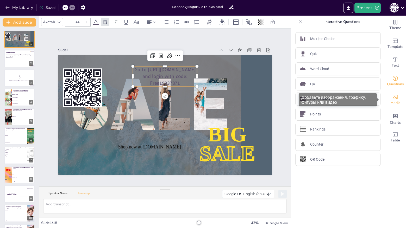
click at [392, 98] on icon "Add images, graphics, shapes or video" at bounding box center [395, 97] width 6 height 6
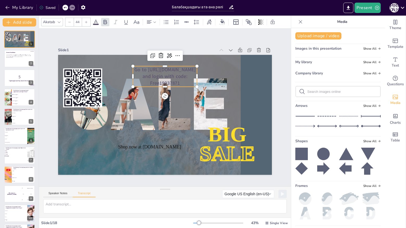
click at [319, 157] on icon at bounding box center [323, 154] width 12 height 12
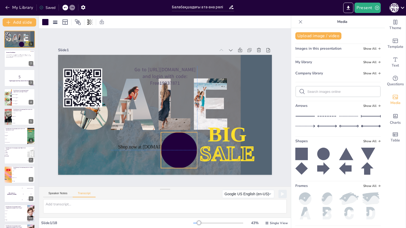
drag, startPoint x: 174, startPoint y: 126, endPoint x: 175, endPoint y: 149, distance: 22.9
click at [175, 149] on div at bounding box center [169, 152] width 43 height 43
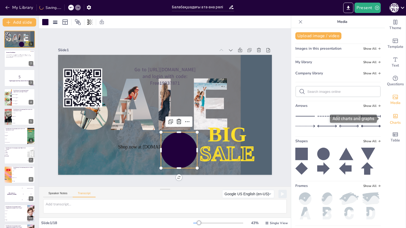
click at [392, 118] on icon "Add charts and graphs" at bounding box center [394, 115] width 5 height 5
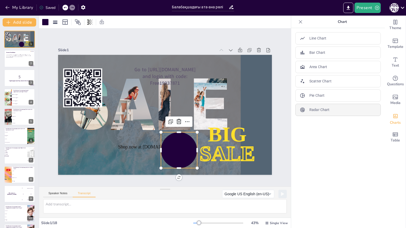
click at [338, 109] on div "Radar Chart" at bounding box center [337, 110] width 85 height 12
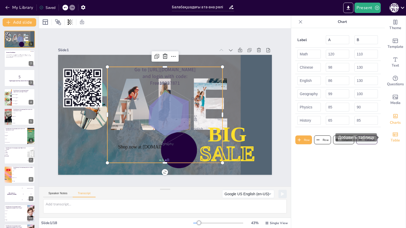
click at [393, 133] on icon "Add a table" at bounding box center [395, 134] width 6 height 6
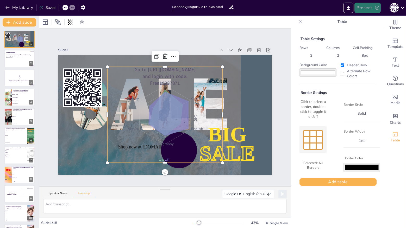
click at [365, 8] on button "Present" at bounding box center [367, 8] width 26 height 10
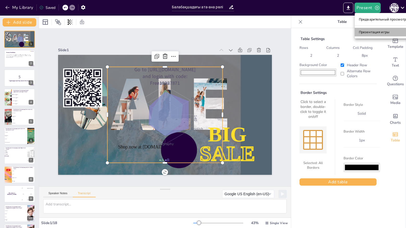
click at [370, 33] on font "Презентация игры" at bounding box center [374, 32] width 30 height 4
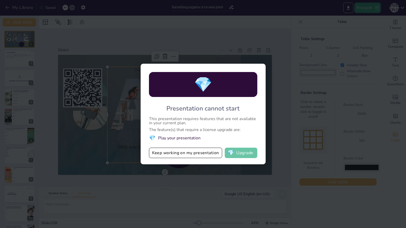
click at [249, 153] on button "💎 Upgrade" at bounding box center [241, 153] width 33 height 10
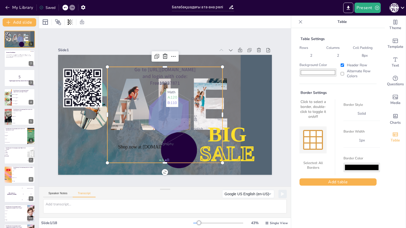
click at [150, 87] on icon "Math Chinese English Geography Physics History 0 35 70 105 140" at bounding box center [163, 115] width 133 height 118
click at [190, 89] on icon "Math Chinese English Geography Physics History 0 35 70 105 140" at bounding box center [164, 115] width 125 height 108
click at [31, 42] on div "1" at bounding box center [31, 44] width 5 height 5
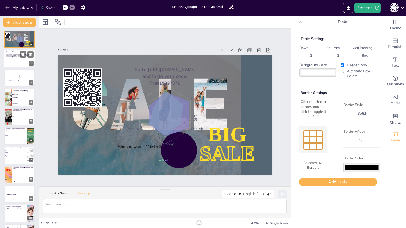
click at [25, 60] on div at bounding box center [19, 59] width 31 height 18
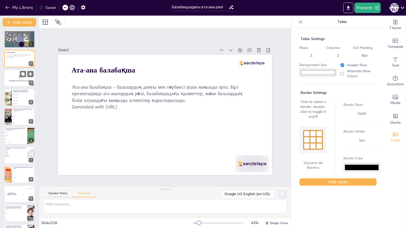
click at [30, 78] on p "5" at bounding box center [19, 77] width 28 height 6
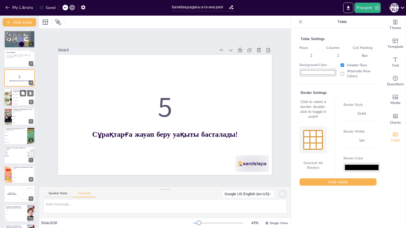
click at [27, 89] on div "Балабақшада балалардың қандай дағдыларын дамытуға болады? Әлеуметтік дағдылар Т…" at bounding box center [19, 97] width 31 height 18
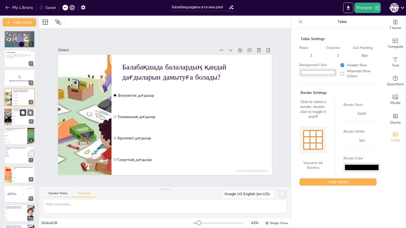
click at [23, 115] on icon at bounding box center [23, 113] width 4 height 4
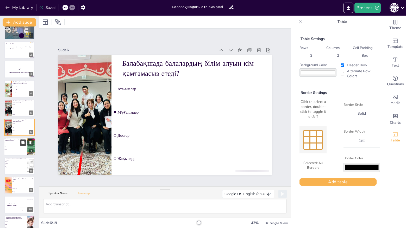
click at [23, 145] on button at bounding box center [23, 143] width 6 height 6
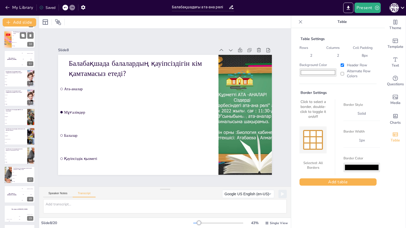
scroll to position [192, 0]
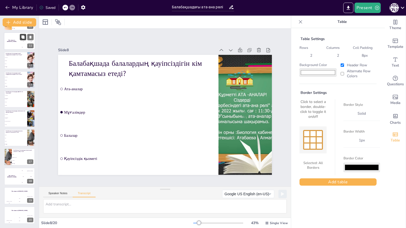
click at [23, 36] on icon at bounding box center [22, 36] width 3 height 3
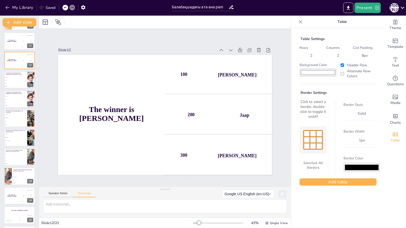
scroll to position [125, 0]
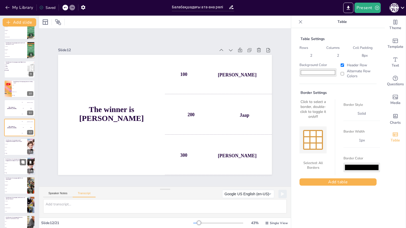
click at [29, 160] on icon at bounding box center [31, 162] width 4 height 4
click at [31, 166] on div at bounding box center [31, 166] width 23 height 18
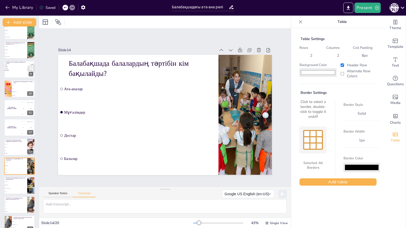
scroll to position [163, 0]
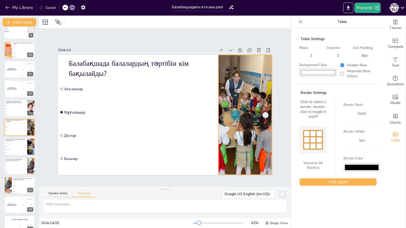
click at [228, 113] on div at bounding box center [242, 131] width 182 height 151
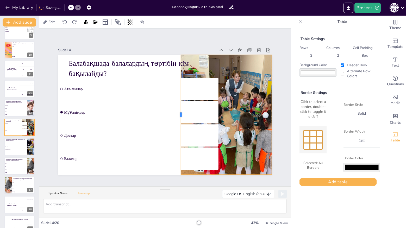
drag, startPoint x: 214, startPoint y: 111, endPoint x: 176, endPoint y: 111, distance: 37.5
click at [176, 111] on div at bounding box center [174, 119] width 53 height 111
click at [228, 116] on div at bounding box center [244, 123] width 172 height 136
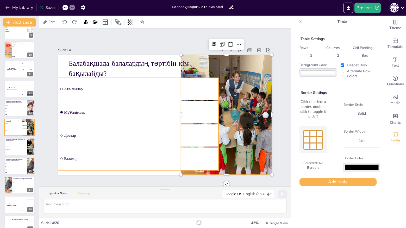
click at [162, 119] on li "Мұғалімдер" at bounding box center [137, 103] width 159 height 71
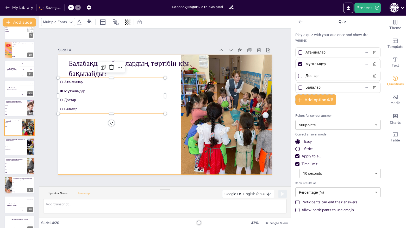
click at [150, 132] on div at bounding box center [164, 115] width 225 height 142
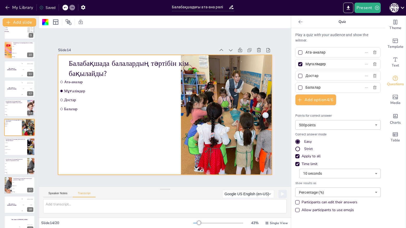
click at [299, 53] on div at bounding box center [300, 52] width 3 height 3
click at [305, 53] on input "Ата-аналар" at bounding box center [329, 53] width 48 height 8
click at [312, 100] on button "Add option 4 / 6" at bounding box center [315, 99] width 41 height 11
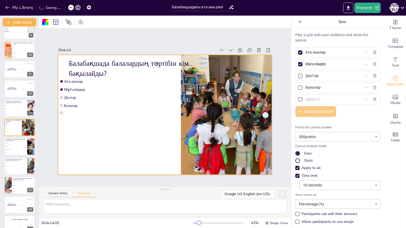
click at [318, 113] on button "Add option 5 / 6" at bounding box center [315, 111] width 41 height 11
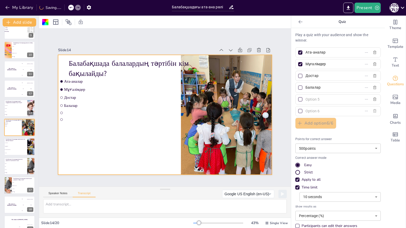
click at [373, 112] on icon "button" at bounding box center [374, 110] width 3 height 3
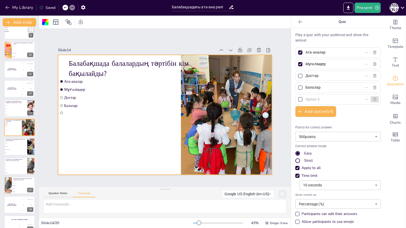
click at [373, 99] on icon "button" at bounding box center [374, 99] width 3 height 3
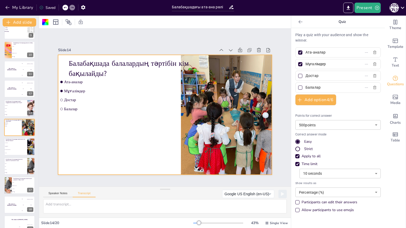
click at [335, 126] on body "My Library Saved Балабақшадағы ата-ана рөлі Present Б Б Document fonts A Bee Ze…" at bounding box center [203, 114] width 406 height 228
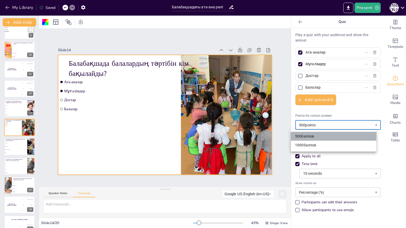
click at [323, 135] on li "500 баллов" at bounding box center [333, 136] width 85 height 9
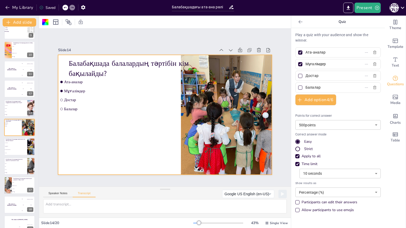
click at [312, 203] on div "Participants can edit their answers" at bounding box center [329, 202] width 56 height 5
click at [298, 22] on icon at bounding box center [300, 21] width 5 height 5
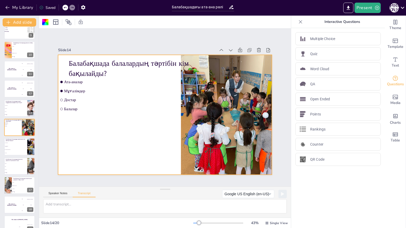
click at [298, 22] on icon at bounding box center [300, 21] width 5 height 5
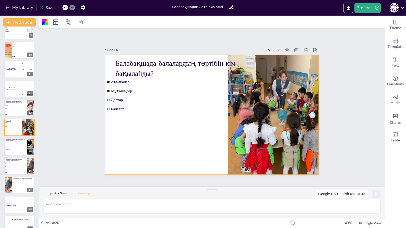
click at [294, 22] on div at bounding box center [211, 22] width 345 height 13
click at [366, 7] on button "Present" at bounding box center [367, 8] width 26 height 10
click at [365, 72] on div at bounding box center [203, 114] width 406 height 228
click at [232, 9] on icon at bounding box center [230, 6] width 5 height 5
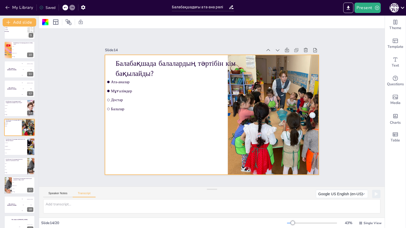
click at [231, 7] on icon at bounding box center [231, 7] width 4 height 4
click at [200, 8] on input "Балабақшадағы ата-ана рөлі" at bounding box center [200, 7] width 57 height 8
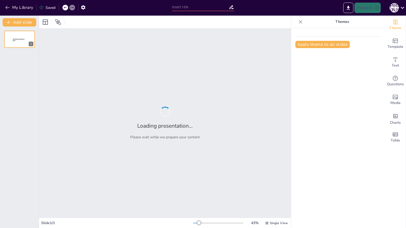
type input "Балабақшадағы ата-ана рөлі"
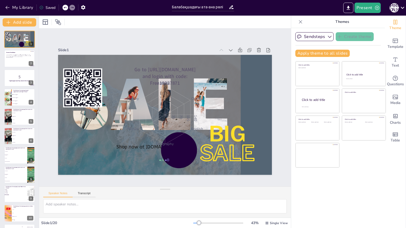
checkbox input "true"
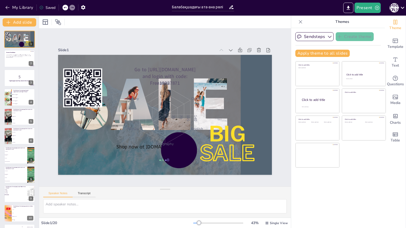
checkbox input "true"
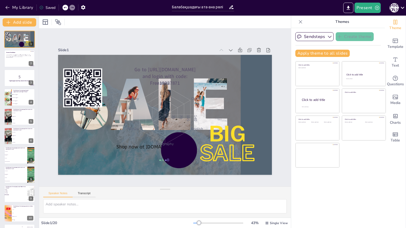
checkbox input "true"
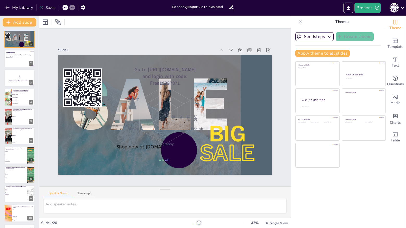
checkbox input "true"
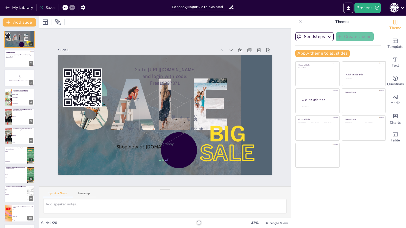
checkbox input "true"
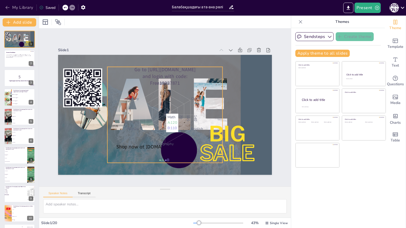
checkbox input "true"
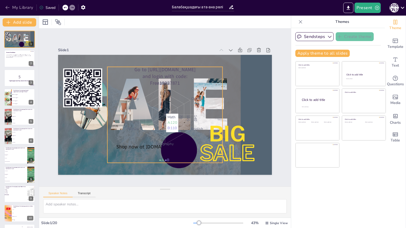
checkbox input "true"
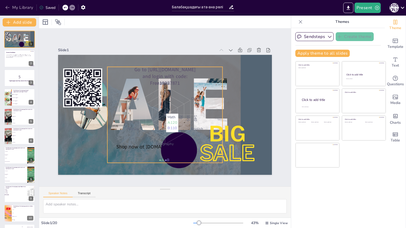
checkbox input "true"
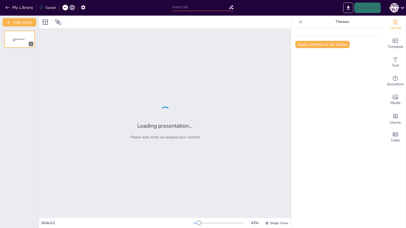
type input "Балабақшадағы ата-ана рөлі"
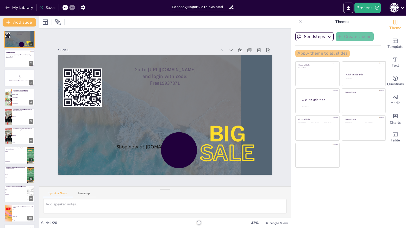
checkbox input "true"
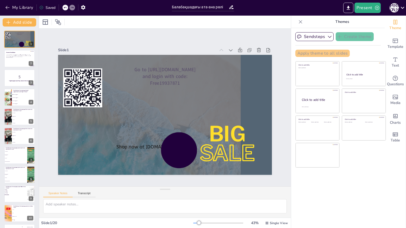
checkbox input "true"
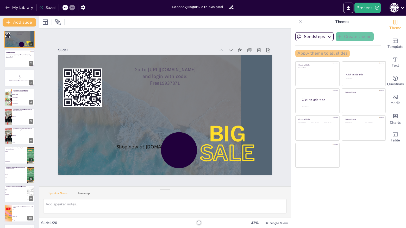
checkbox input "true"
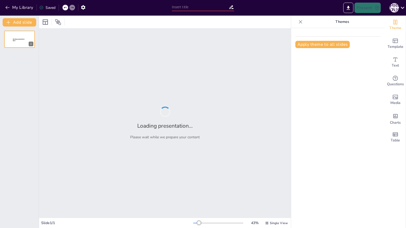
type input "Балабақшадағы ата-ана рөлі"
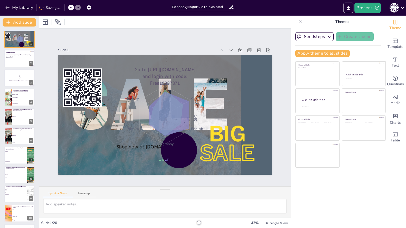
checkbox input "true"
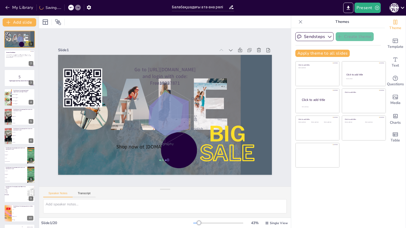
checkbox input "true"
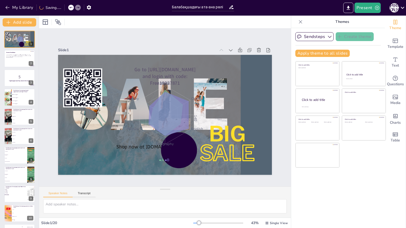
checkbox input "true"
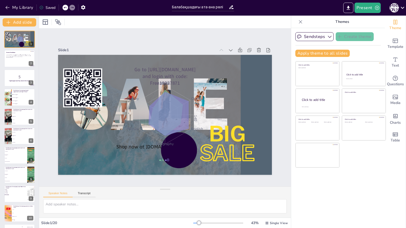
checkbox input "true"
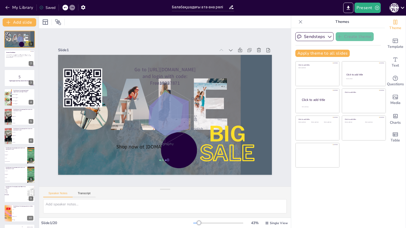
checkbox input "true"
